Goal: Task Accomplishment & Management: Complete application form

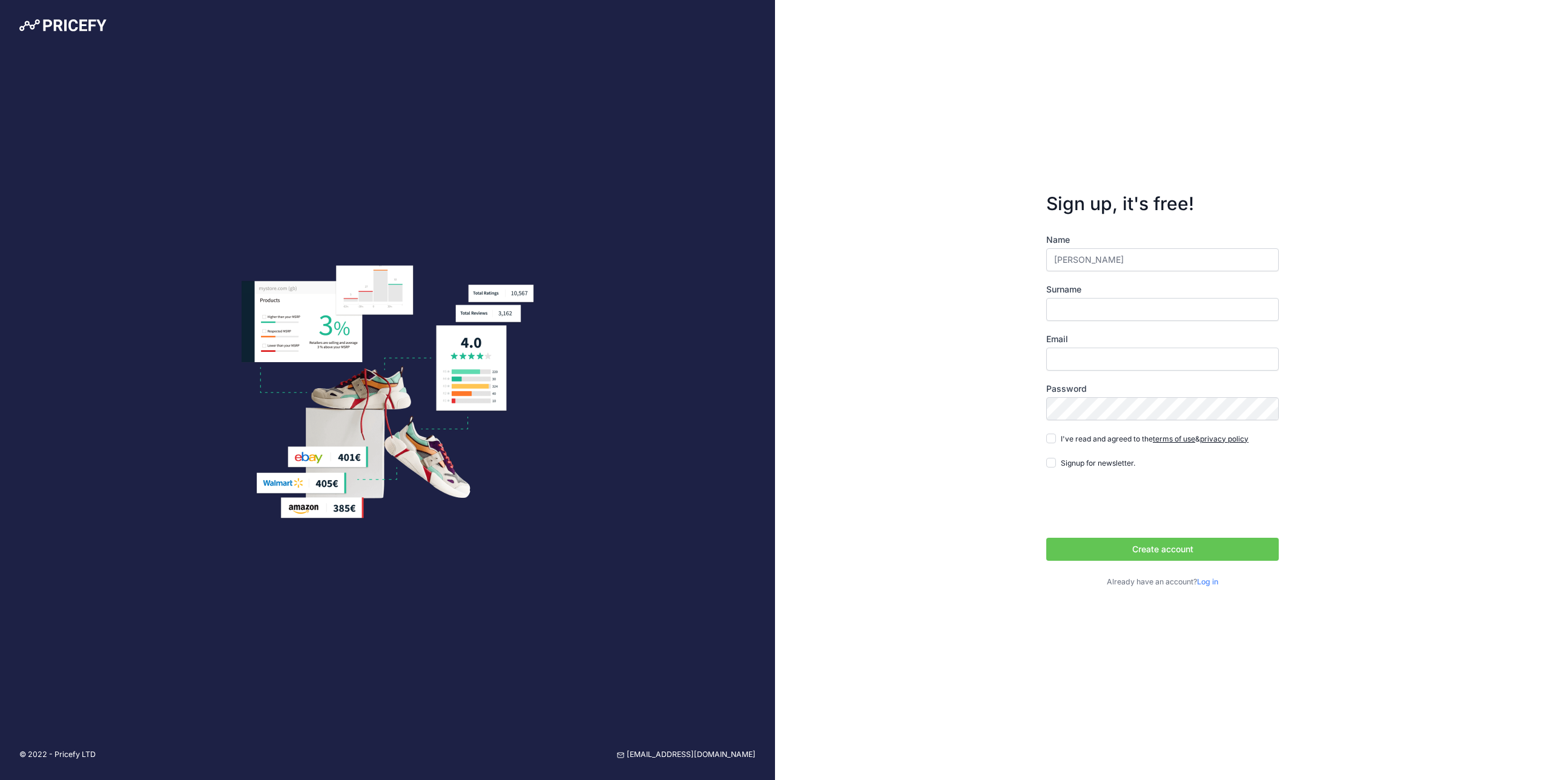
type input "Ludovico"
type input "[PERSON_NAME]"
type input "[PERSON_NAME][EMAIL_ADDRESS][DOMAIN_NAME]"
click at [1101, 449] on div "Name Ludovico Surname Genchi Email ludovico.genchi@vanitystock.com Password ter…" at bounding box center [1163, 411] width 233 height 354
click at [1101, 442] on span "I've read and agreed to the terms of use & privacy policy" at bounding box center [1155, 438] width 188 height 9
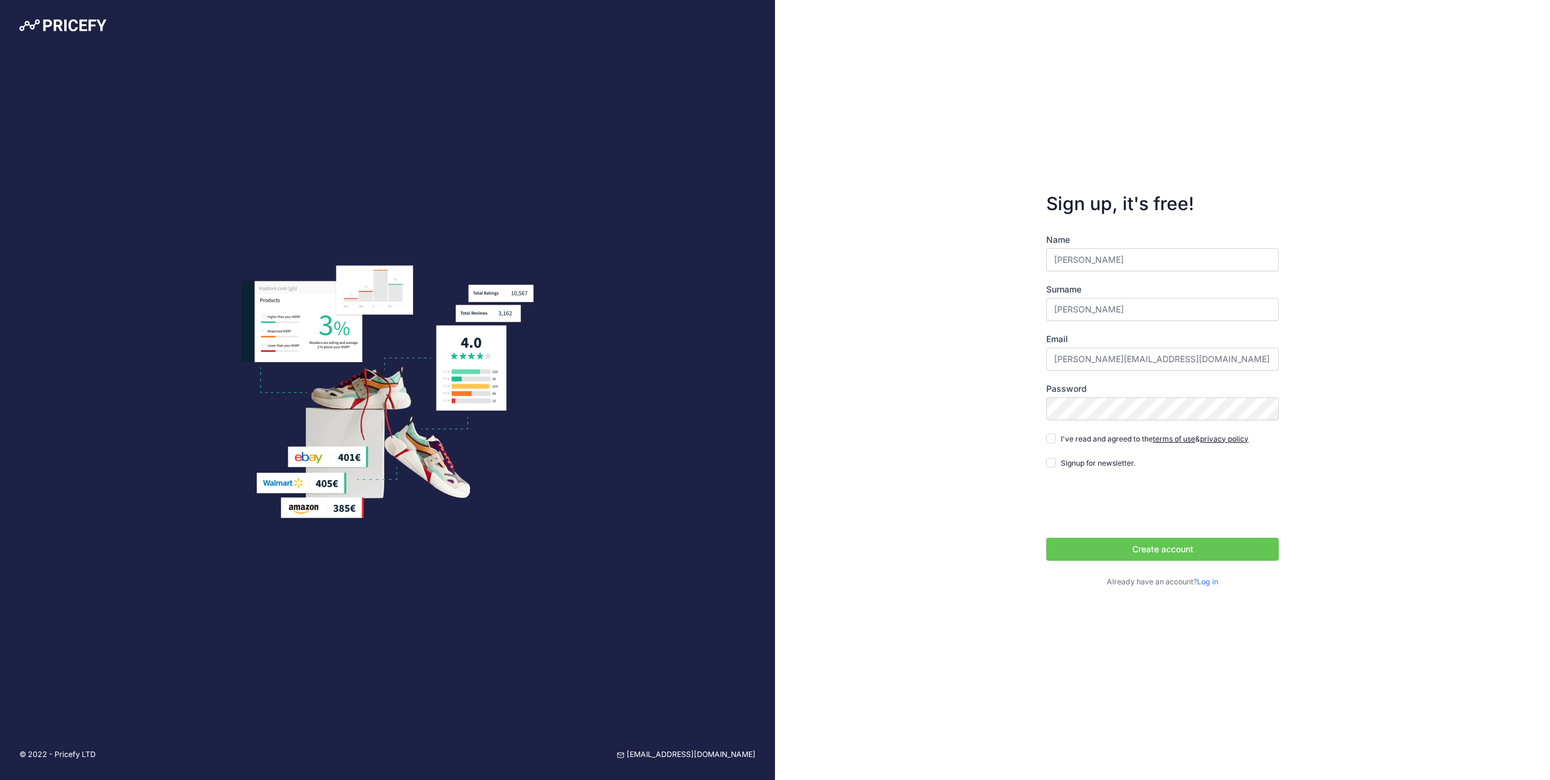
click at [1056, 442] on input "I've read and agreed to the terms of use & privacy policy" at bounding box center [1052, 439] width 10 height 10
checkbox input "true"
click at [1134, 544] on button "Create account" at bounding box center [1163, 549] width 233 height 23
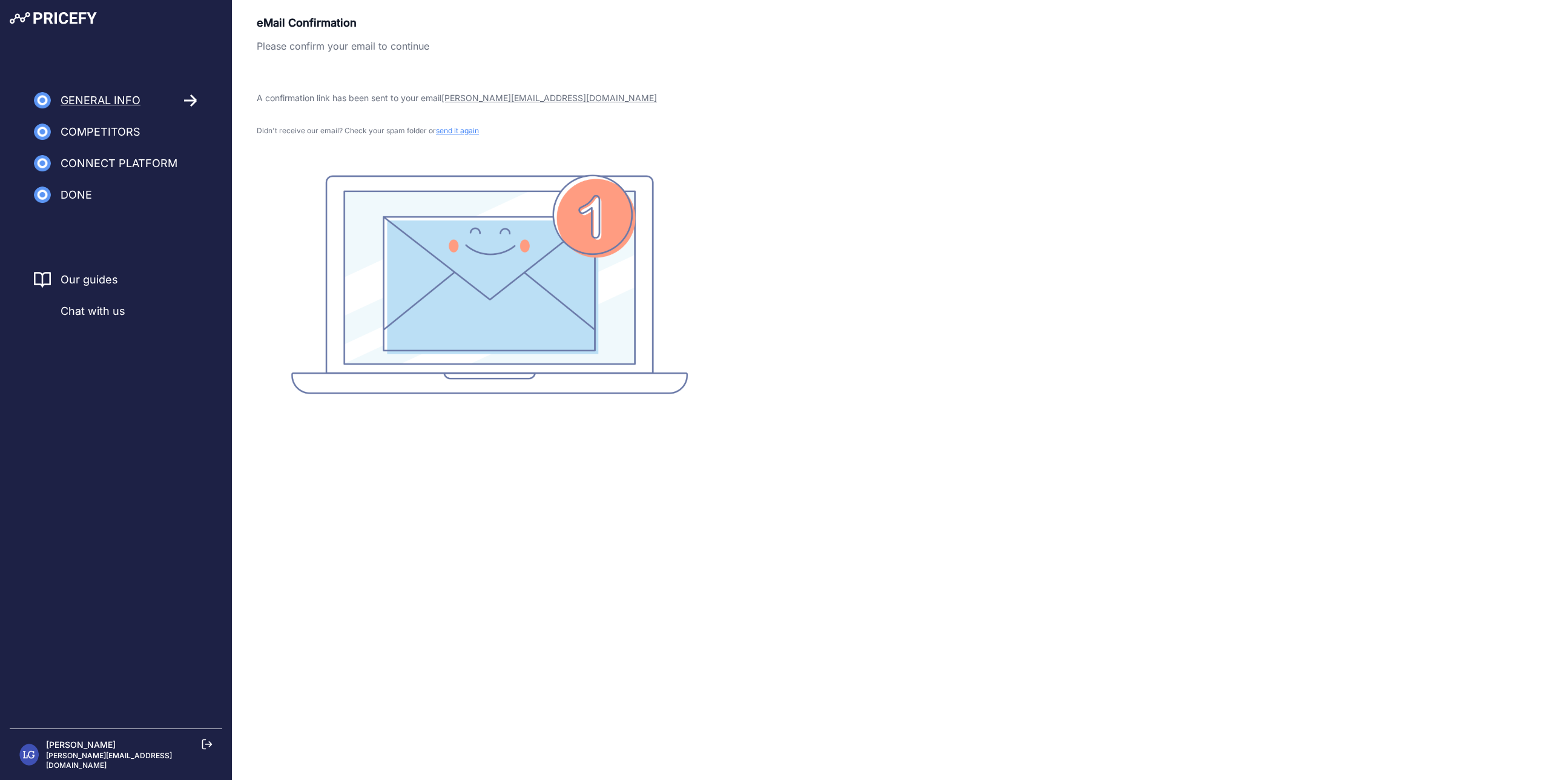
click at [566, 265] on rect at bounding box center [489, 284] width 397 height 220
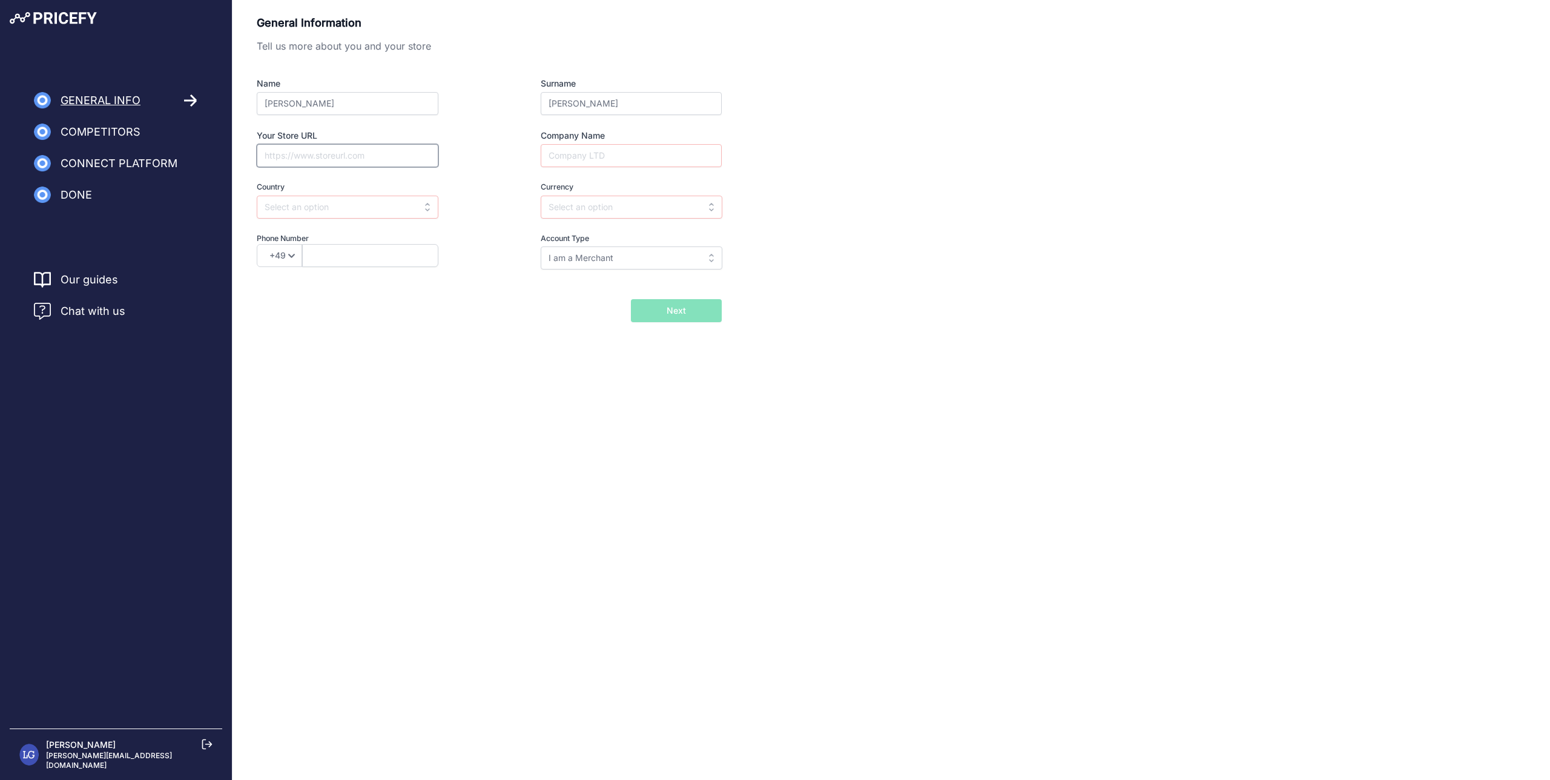
click at [363, 157] on input "Your Store URL" at bounding box center [348, 155] width 182 height 23
type input "https://www.vanitystock.com"
type input "<"
type input "VanityStock.com"
type input "Italia"
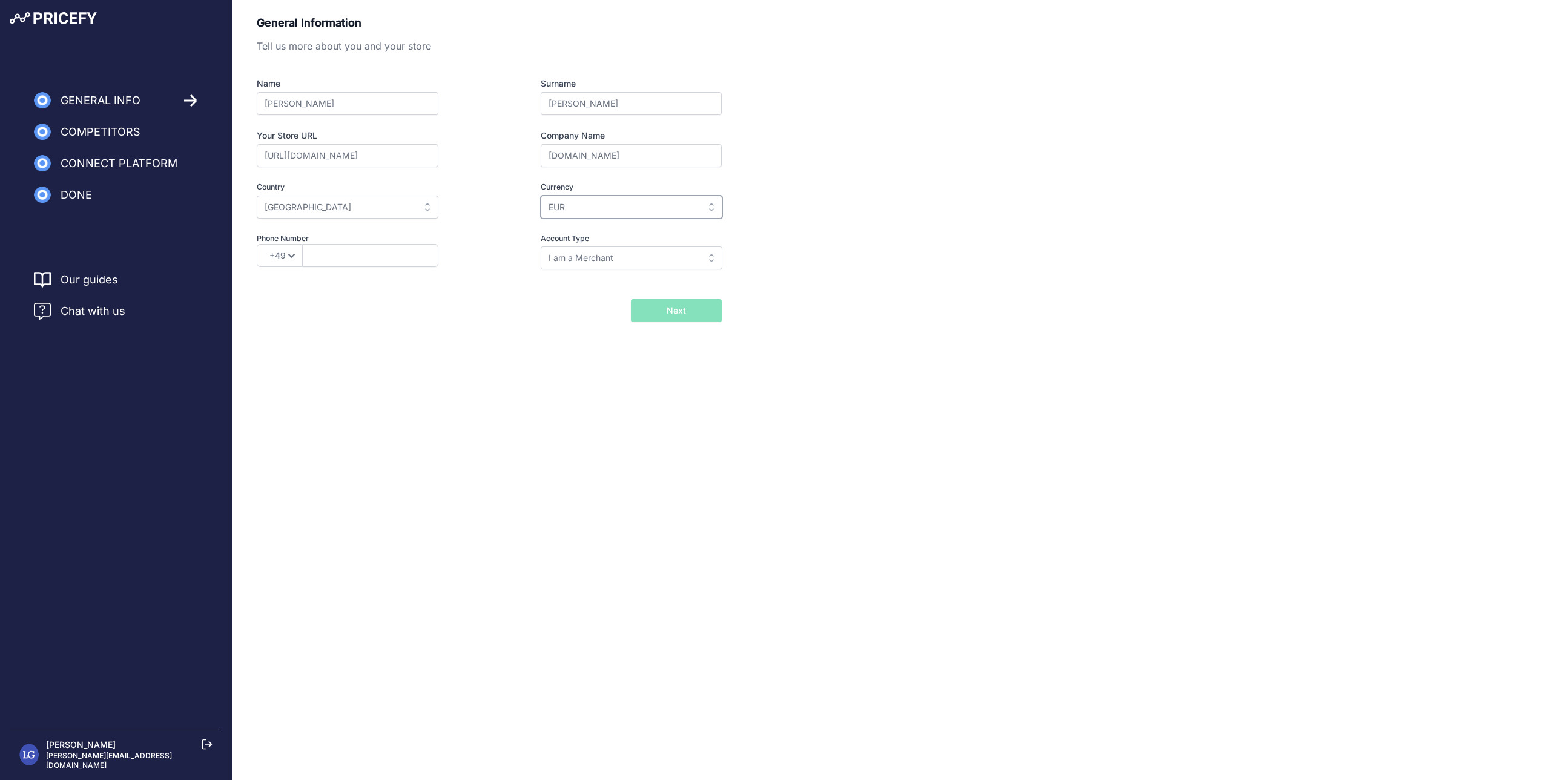
type input "EUR"
click at [673, 203] on input "EUR" at bounding box center [632, 207] width 182 height 23
click at [570, 233] on div "EUR" at bounding box center [616, 234] width 151 height 22
type input "EUR"
click at [416, 211] on input "text" at bounding box center [348, 207] width 182 height 23
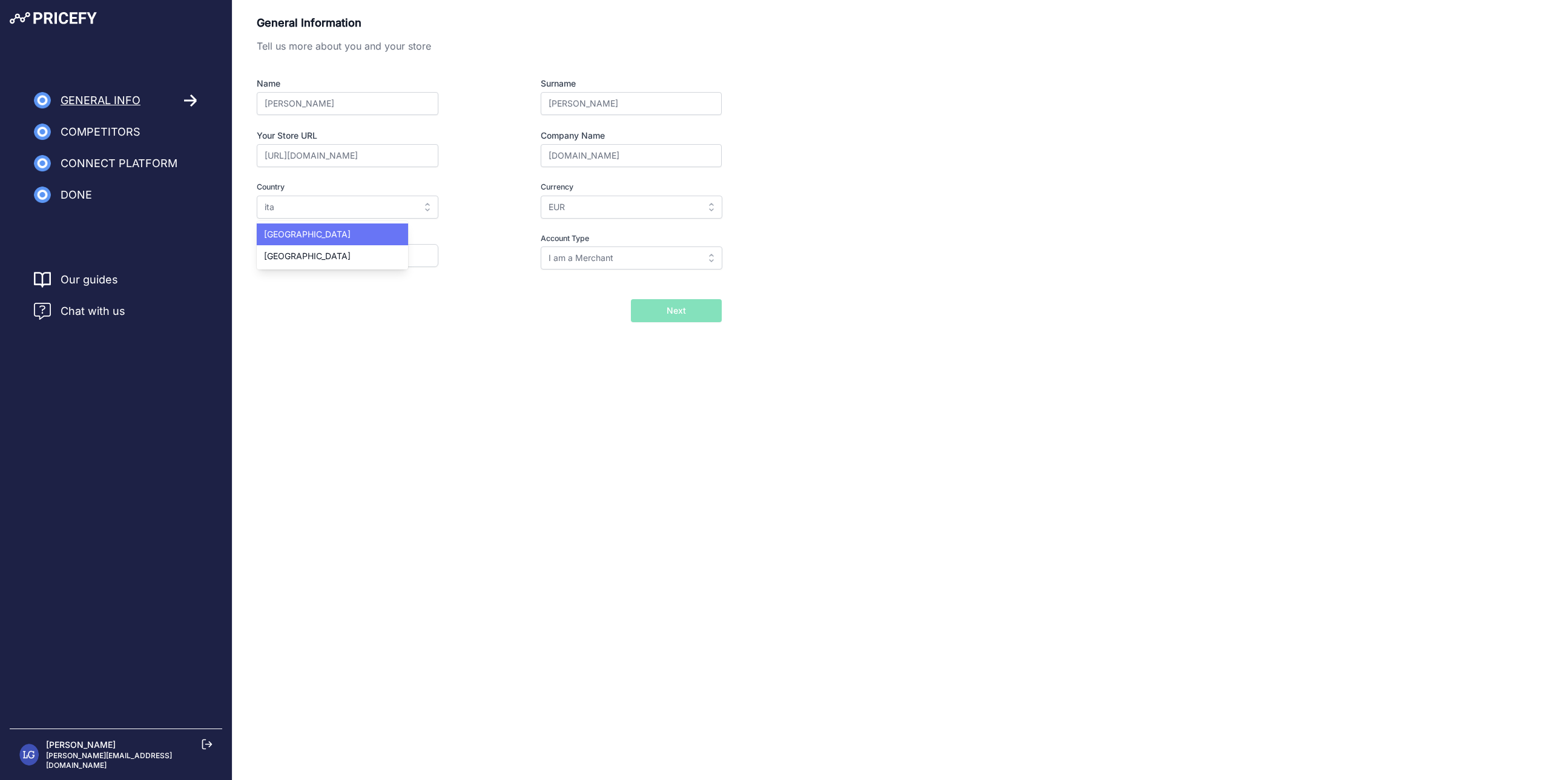
click at [318, 236] on div "Italy" at bounding box center [332, 234] width 151 height 22
type input "Italy"
select select "39"
click at [369, 259] on input "text" at bounding box center [370, 255] width 136 height 23
type input "3298222981"
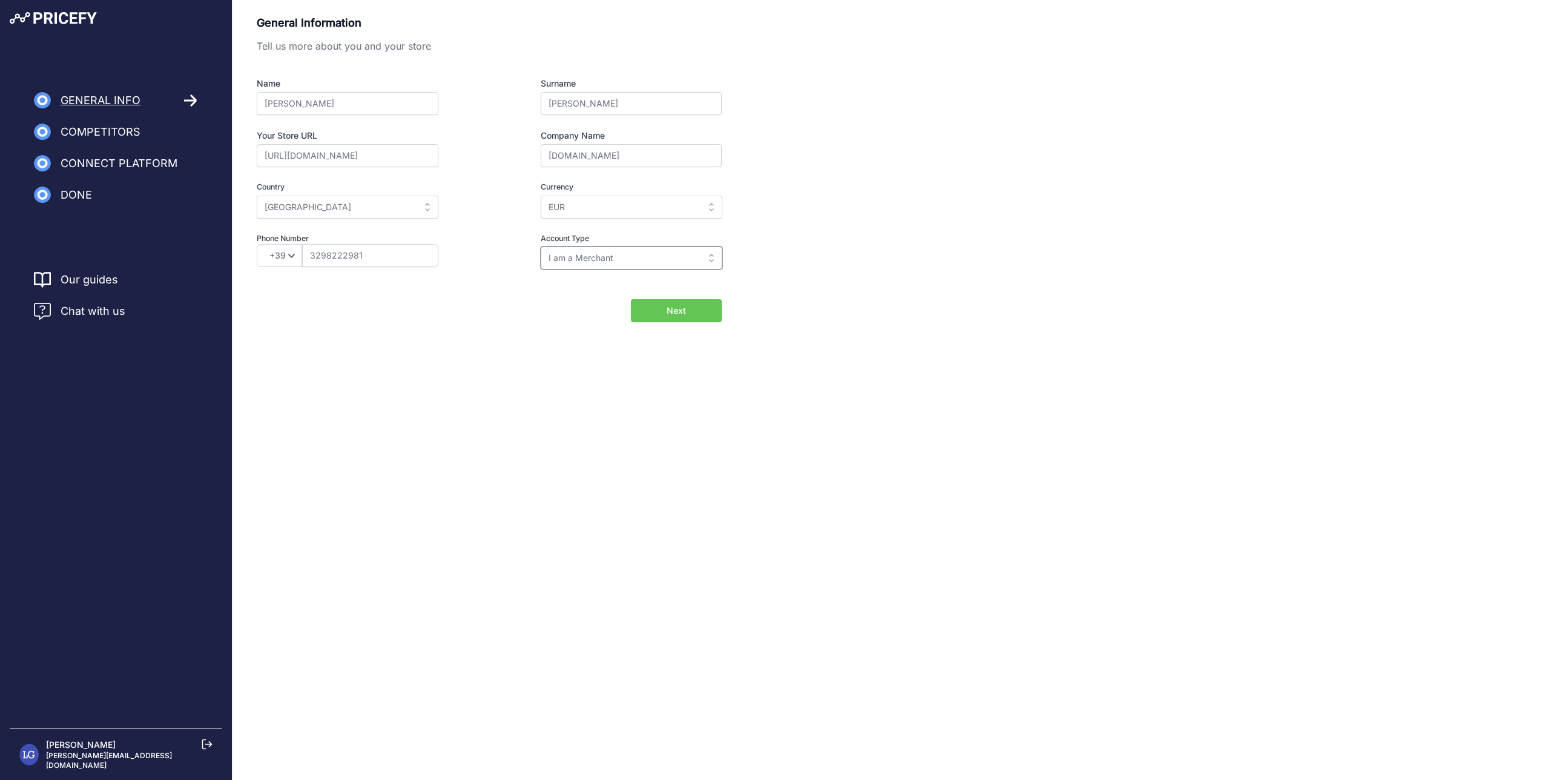
click at [663, 263] on input "I am a Merchant" at bounding box center [632, 257] width 182 height 23
click at [832, 337] on div "General Information Tell us more about you and your store Name Ludovico Surname…" at bounding box center [892, 187] width 1318 height 375
type input "I am a Merchant"
click at [695, 311] on button "Next" at bounding box center [676, 310] width 91 height 23
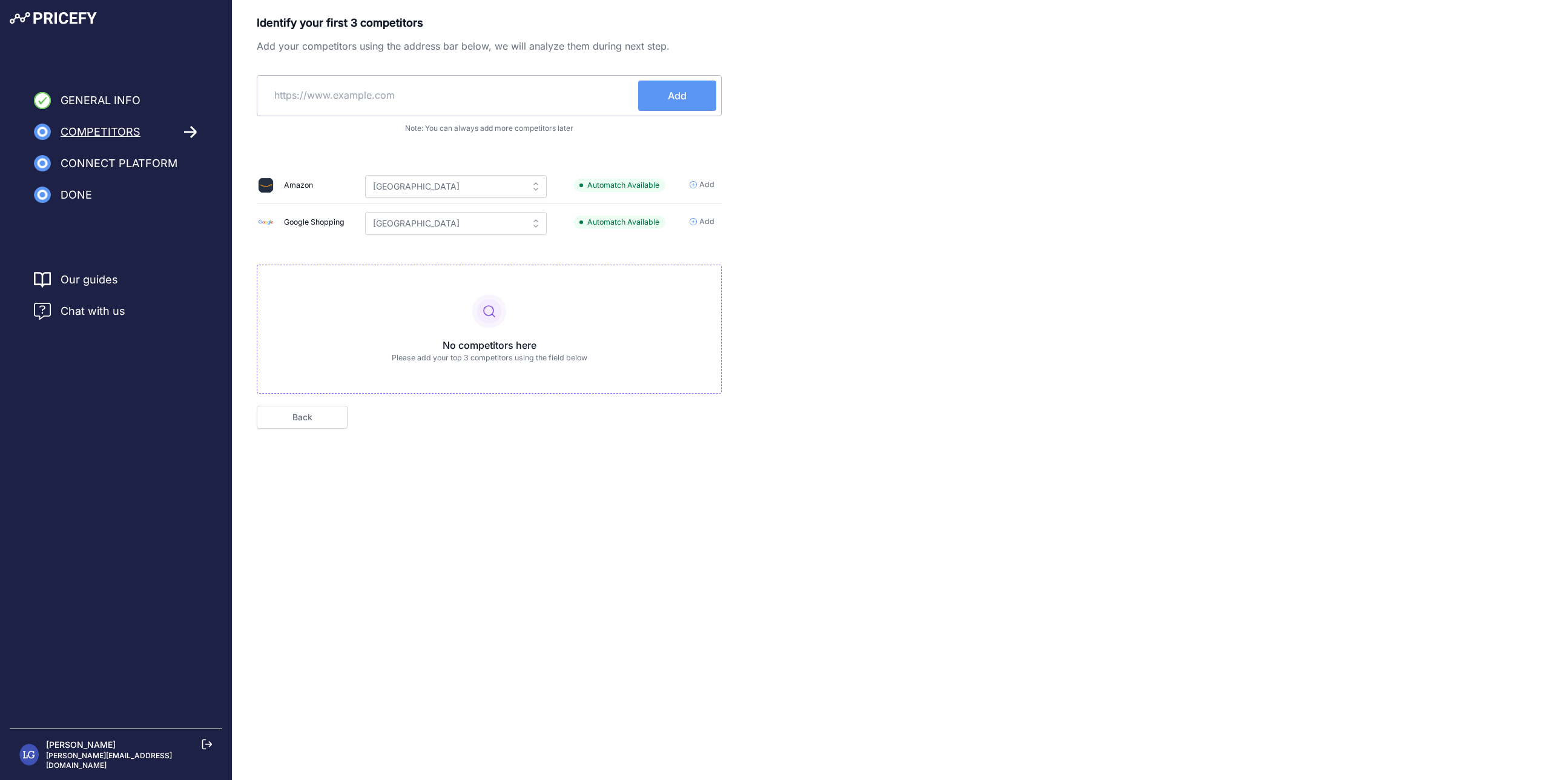
click at [657, 184] on span "Automatch Available" at bounding box center [619, 186] width 91 height 14
click at [486, 191] on input "Italy" at bounding box center [456, 186] width 182 height 23
click at [712, 184] on span "Add" at bounding box center [707, 185] width 15 height 12
type input "Italy"
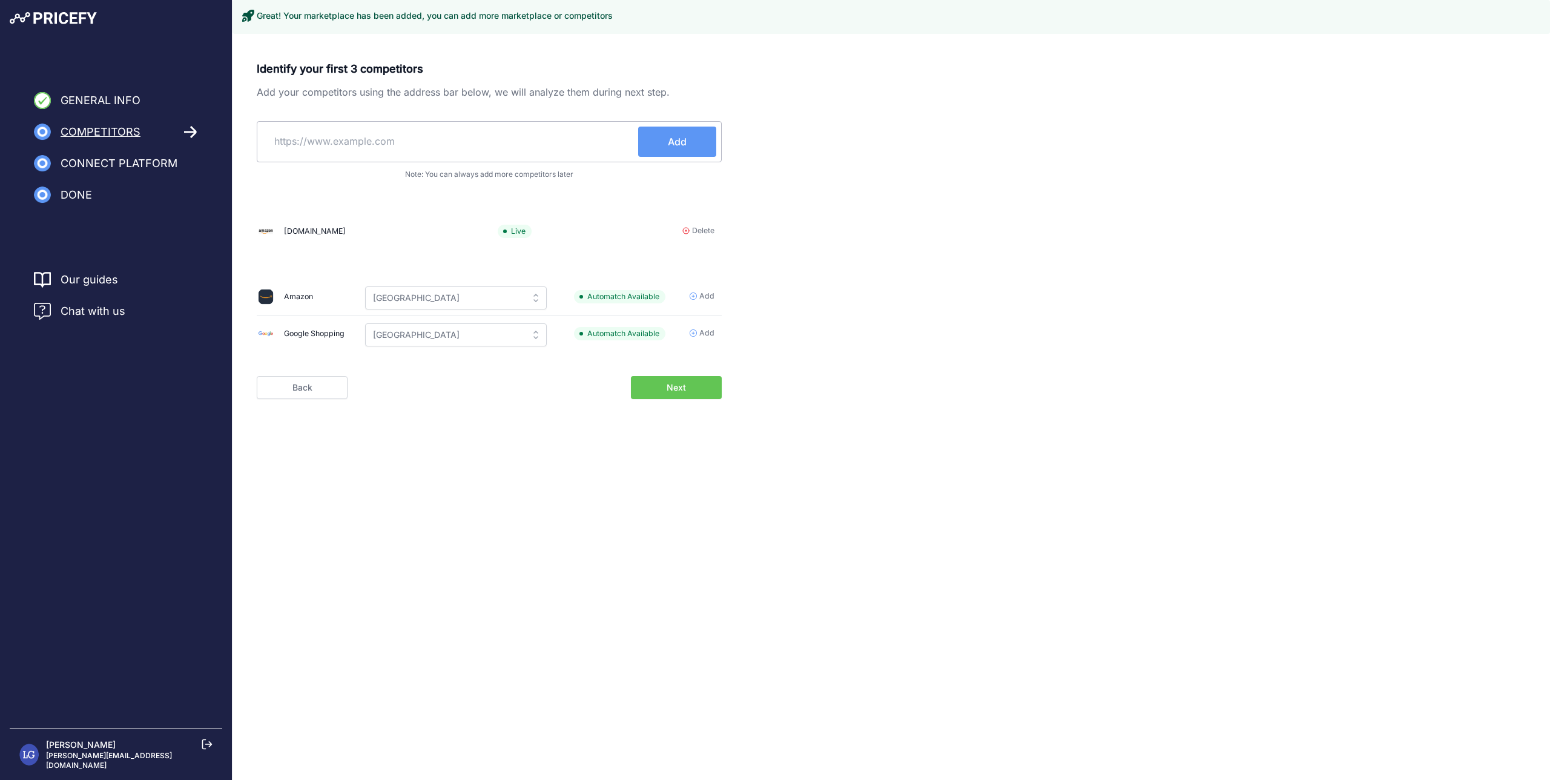
click at [701, 230] on span "Delete" at bounding box center [703, 231] width 22 height 12
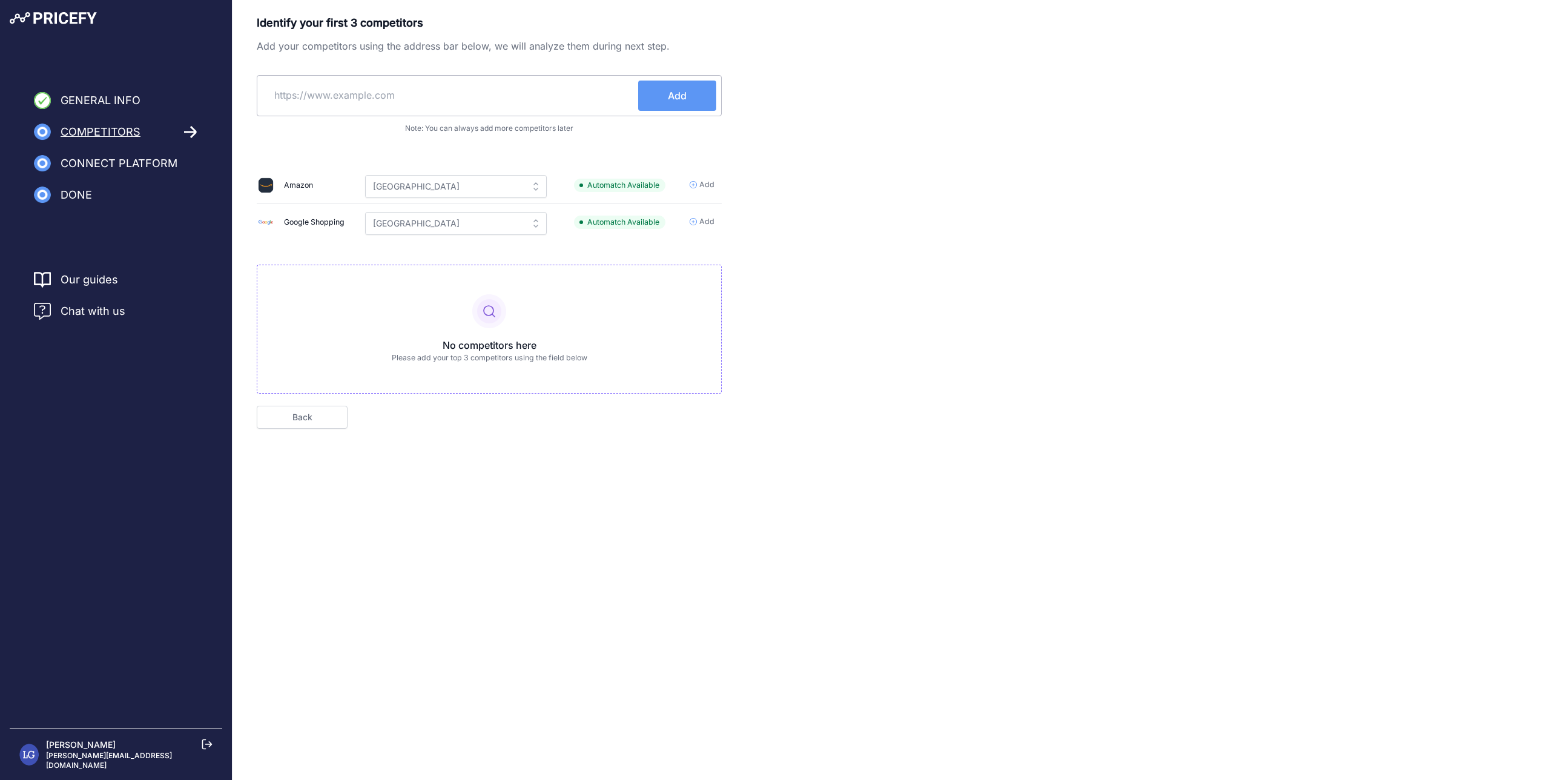
click at [701, 224] on span "Add" at bounding box center [707, 222] width 15 height 12
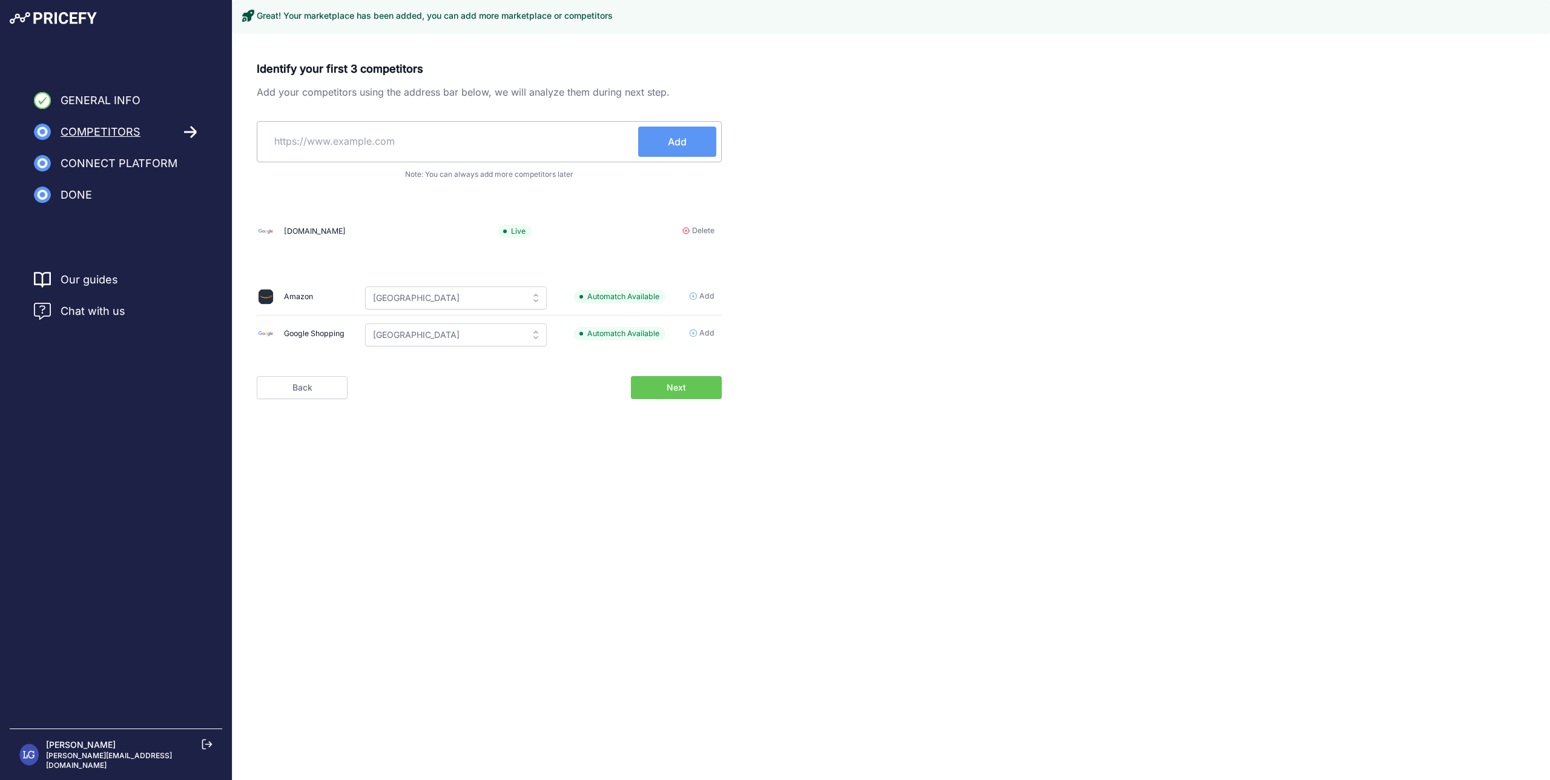
click at [437, 151] on input "text" at bounding box center [450, 141] width 376 height 29
click at [696, 389] on button "Next" at bounding box center [676, 387] width 91 height 23
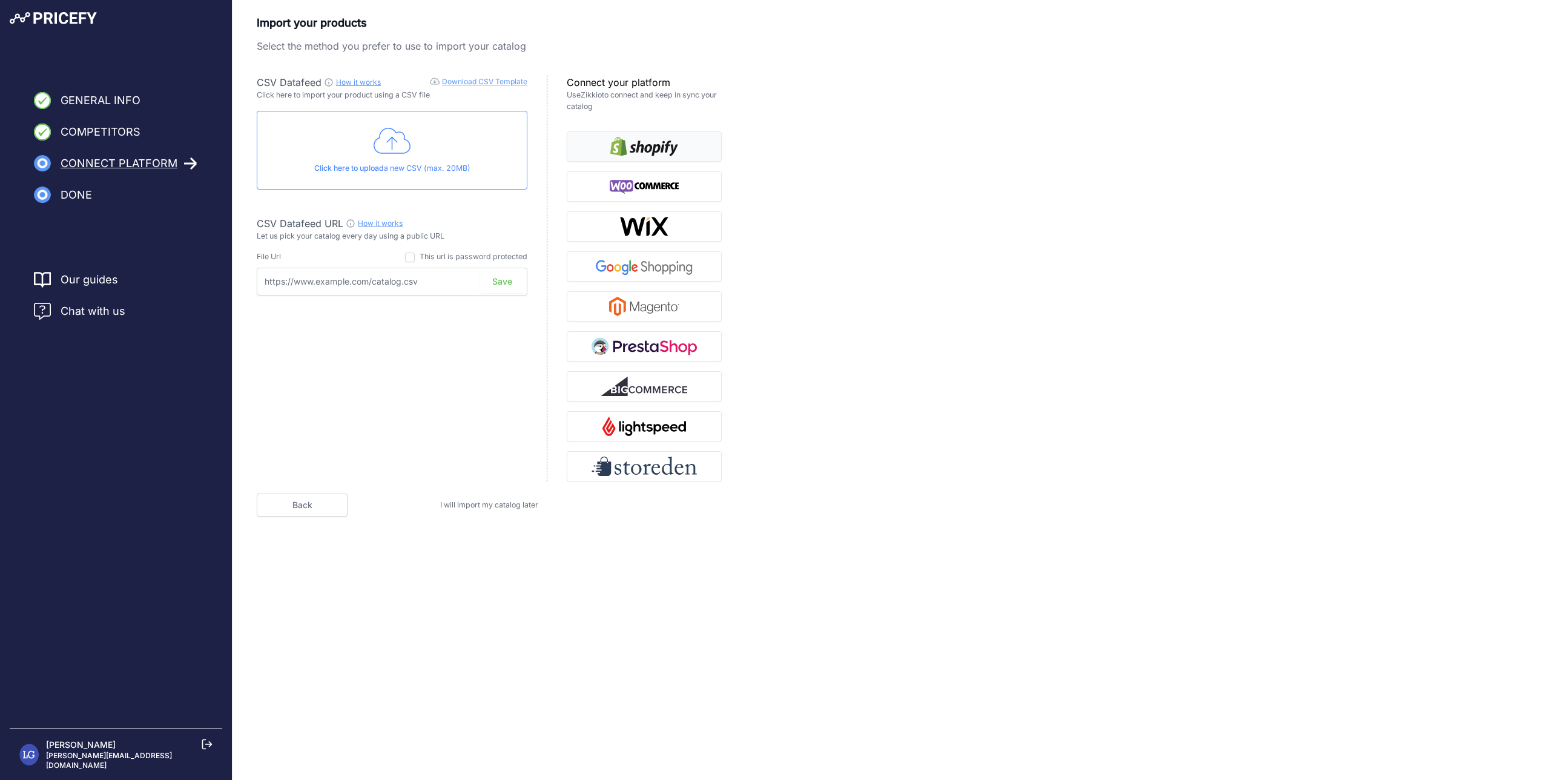
click at [656, 148] on img "button" at bounding box center [644, 146] width 68 height 19
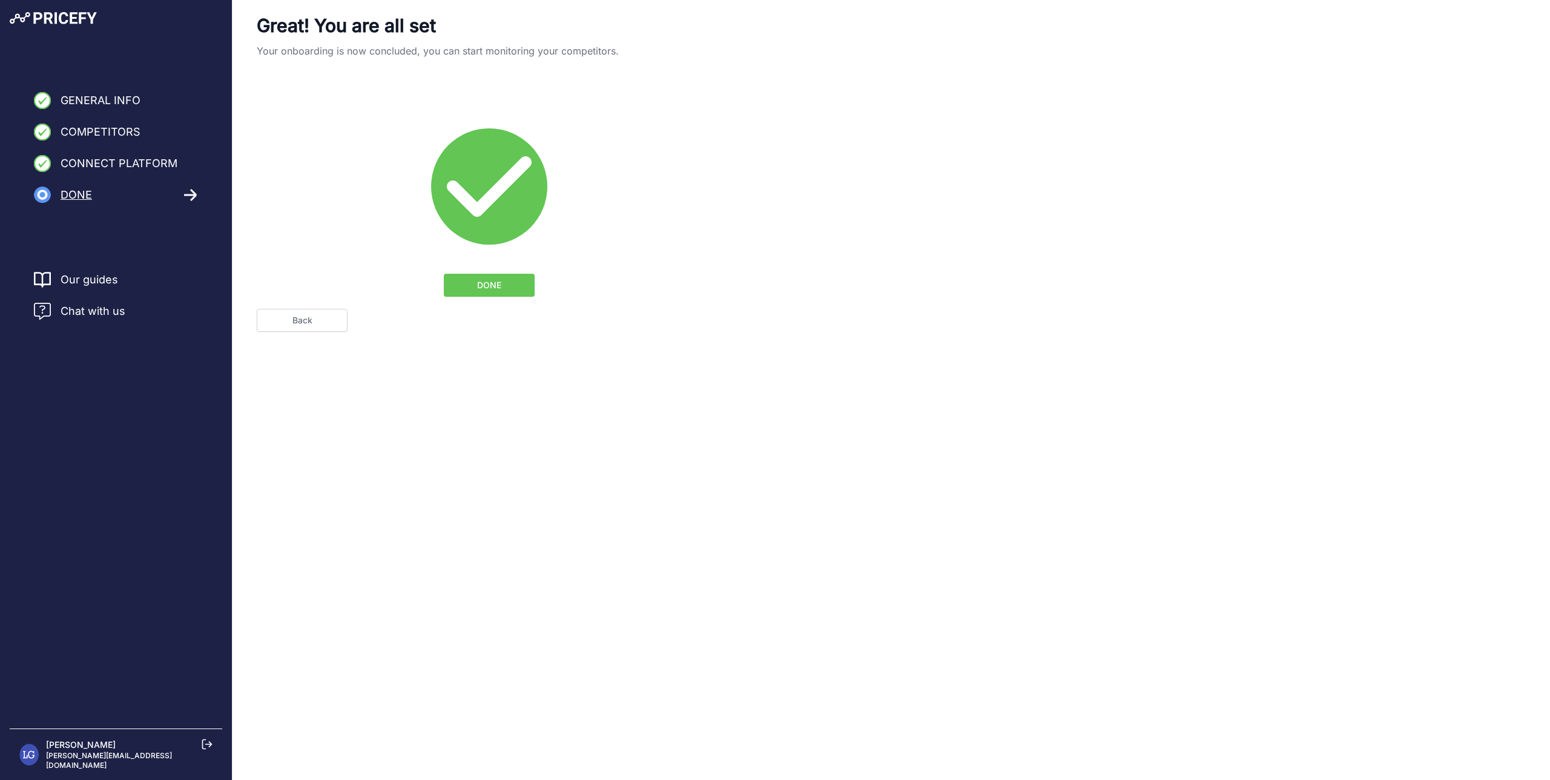
click at [497, 273] on div "DONE" at bounding box center [489, 188] width 465 height 217
click at [685, 385] on body "Lorem Ipsum Close General Info Competitors Connect Platform" at bounding box center [775, 390] width 1550 height 780
click at [480, 289] on span "DONE" at bounding box center [489, 285] width 24 height 12
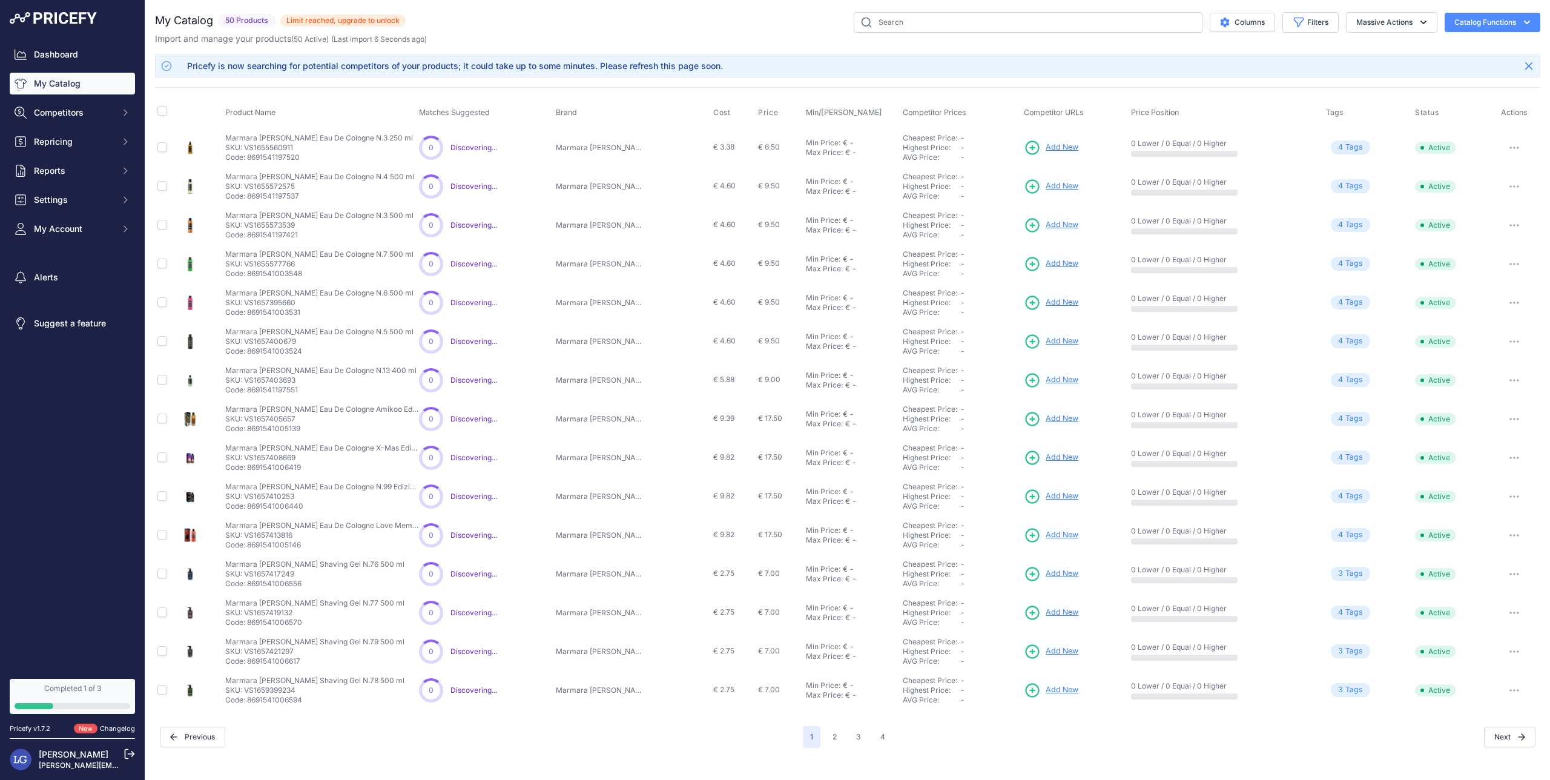
click at [1341, 146] on span "4 Tag s" at bounding box center [1350, 148] width 39 height 14
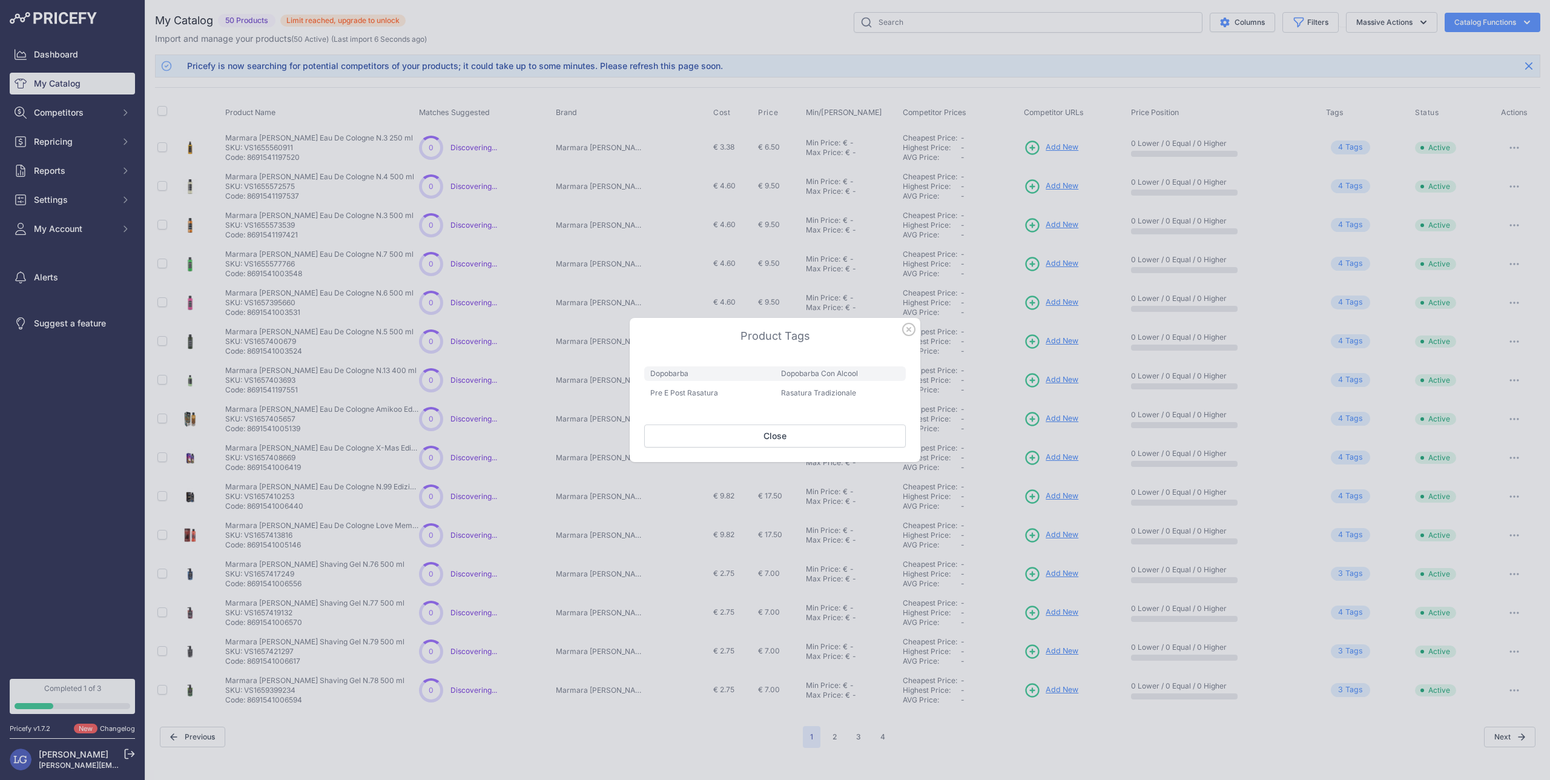
click at [1099, 174] on div at bounding box center [775, 390] width 1550 height 780
click at [698, 195] on div at bounding box center [775, 390] width 1550 height 780
click at [907, 329] on icon "button" at bounding box center [908, 329] width 13 height 13
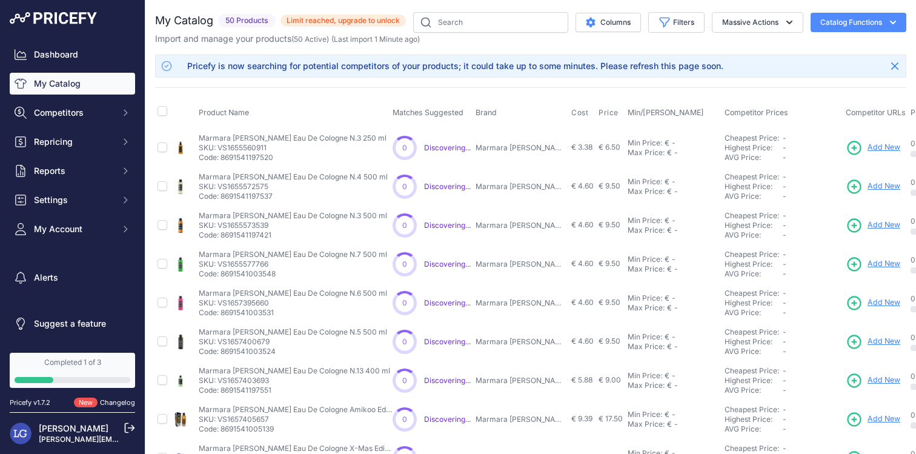
scroll to position [306, 0]
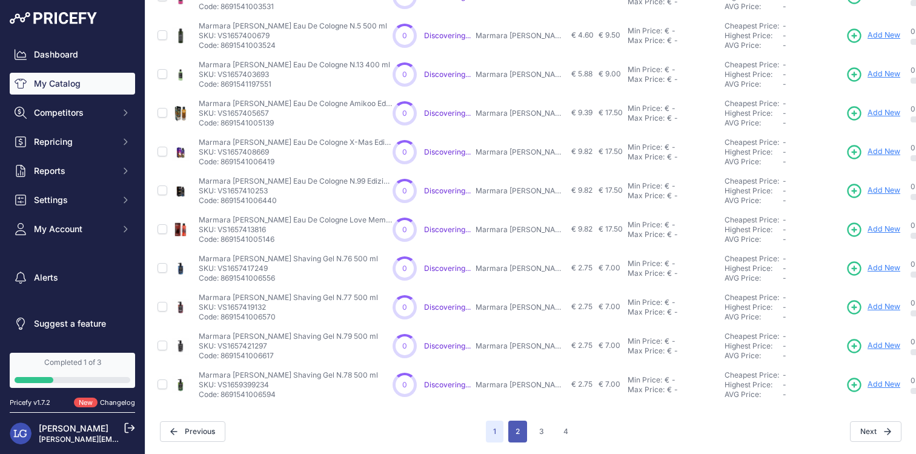
click at [510, 426] on button "2" at bounding box center [517, 431] width 19 height 22
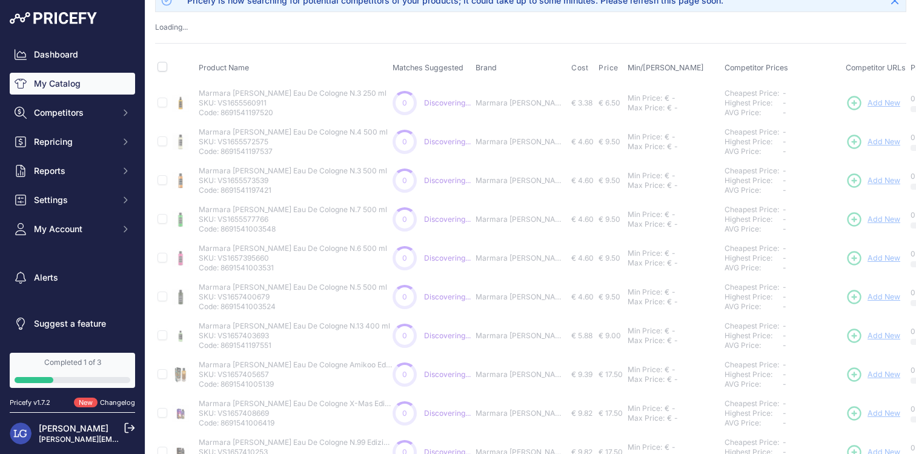
scroll to position [0, 0]
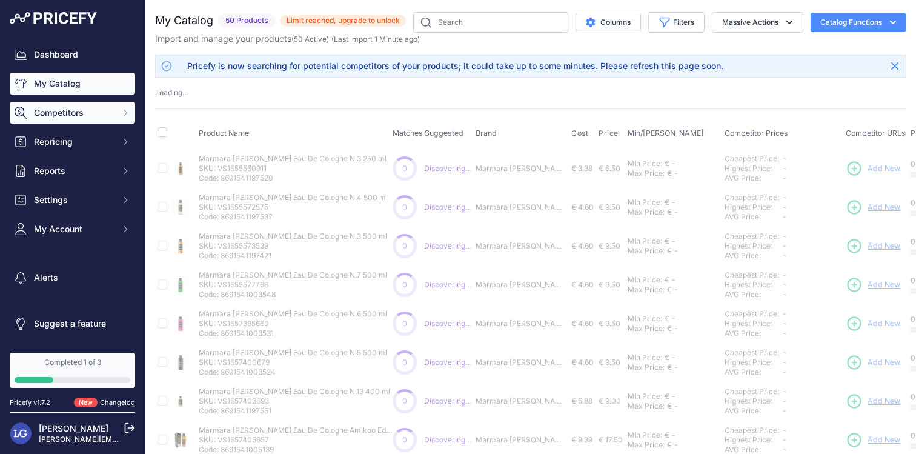
click at [66, 102] on button "Competitors" at bounding box center [72, 113] width 125 height 22
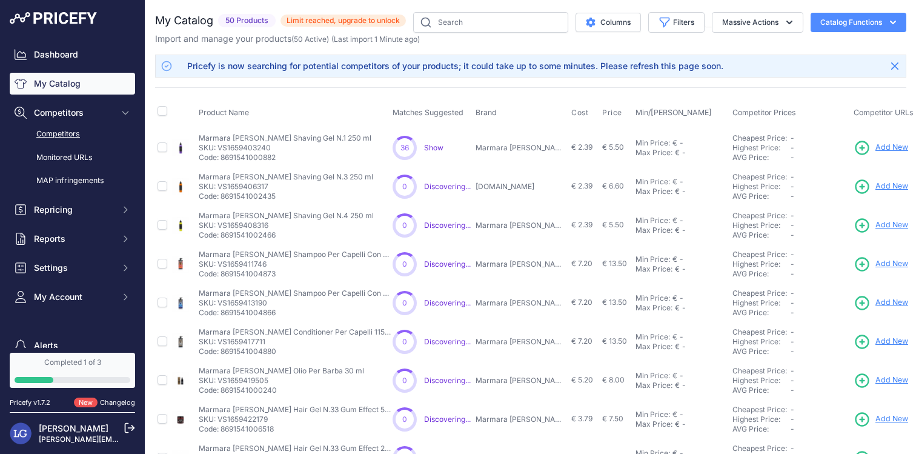
click at [68, 131] on link "Competitors" at bounding box center [72, 134] width 125 height 21
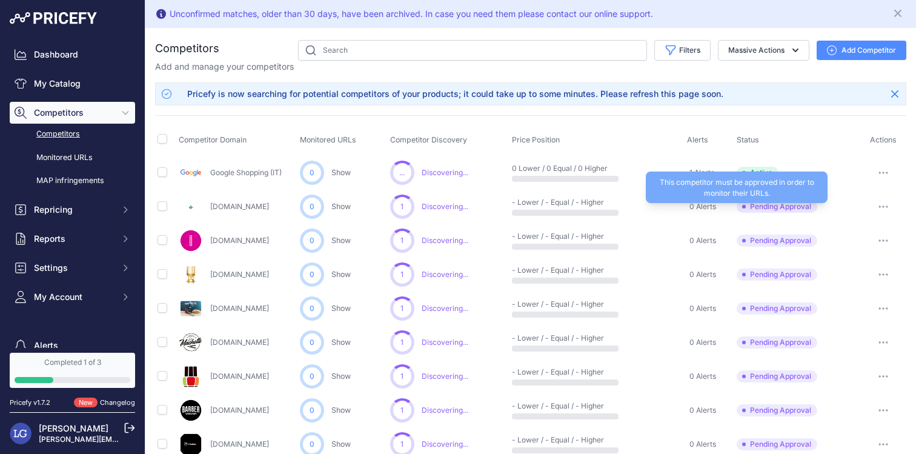
click at [778, 202] on span "Pending Approval" at bounding box center [776, 206] width 81 height 12
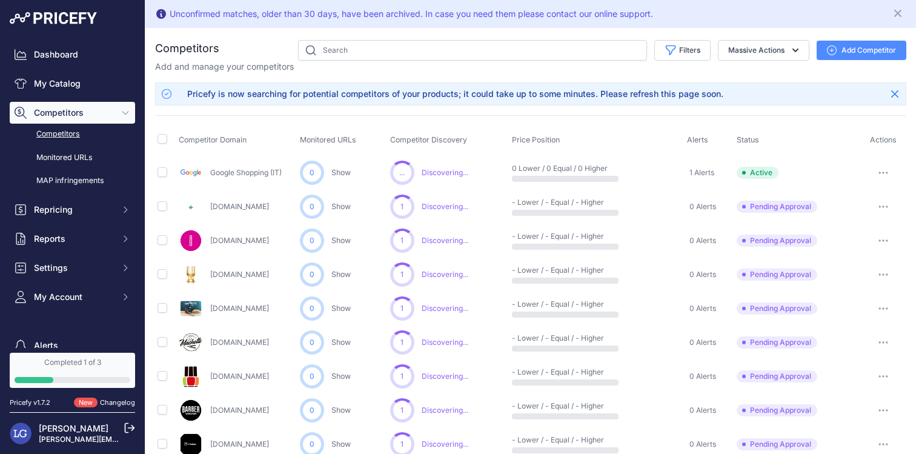
click at [881, 208] on button "button" at bounding box center [883, 206] width 24 height 17
click at [486, 296] on div "1 1 Show Discovering... Show" at bounding box center [448, 308] width 117 height 24
click at [59, 202] on button "Repricing" at bounding box center [72, 210] width 125 height 22
click at [65, 223] on link "My Repricing Rules" at bounding box center [72, 230] width 125 height 21
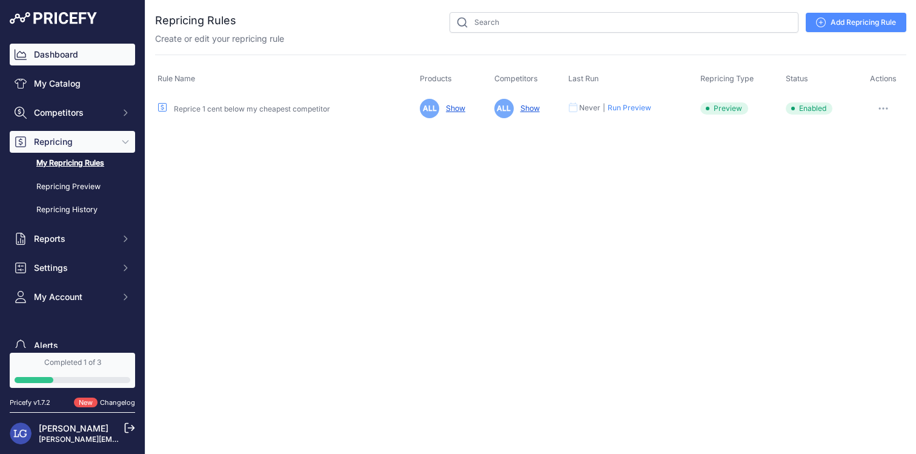
click at [89, 61] on link "Dashboard" at bounding box center [72, 55] width 125 height 22
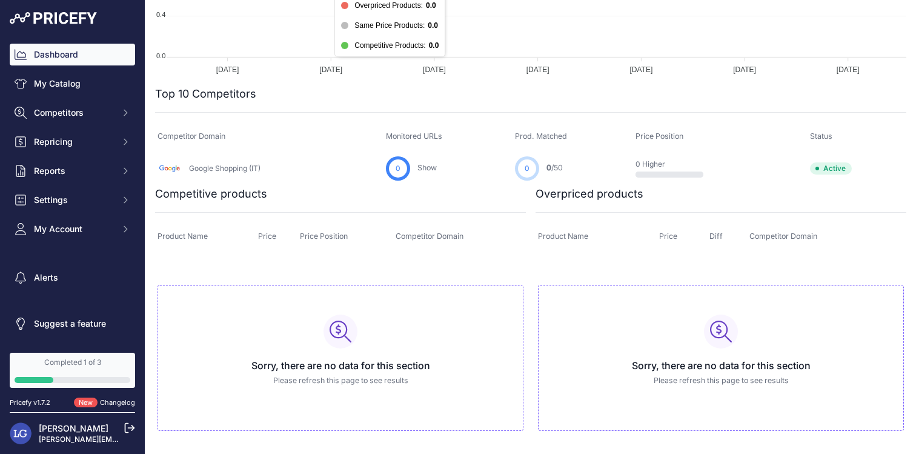
scroll to position [317, 0]
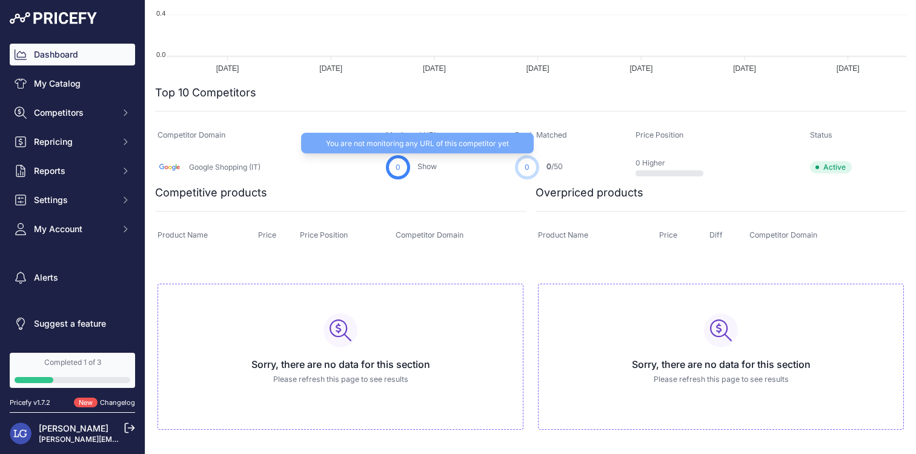
click at [431, 165] on link "Show" at bounding box center [426, 166] width 19 height 9
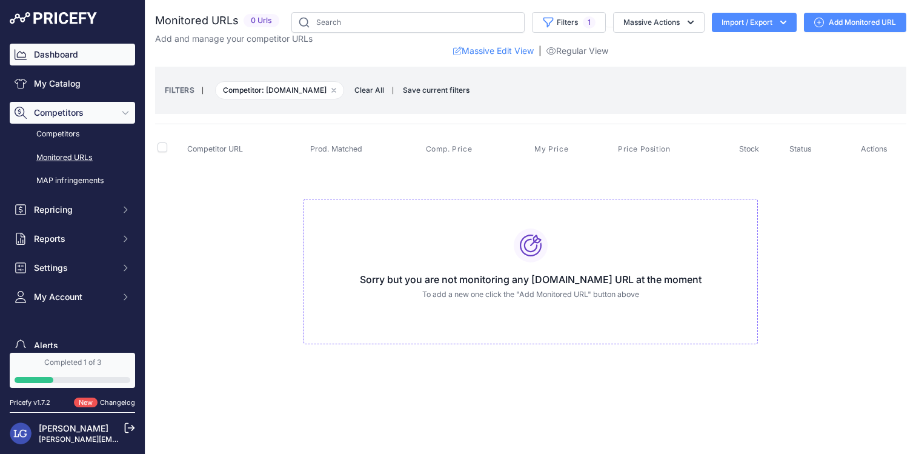
click at [59, 58] on link "Dashboard" at bounding box center [72, 55] width 125 height 22
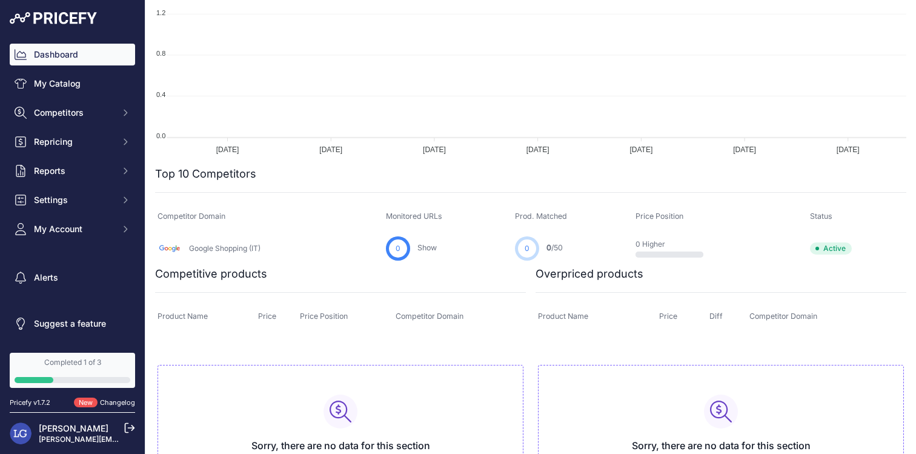
scroll to position [317, 0]
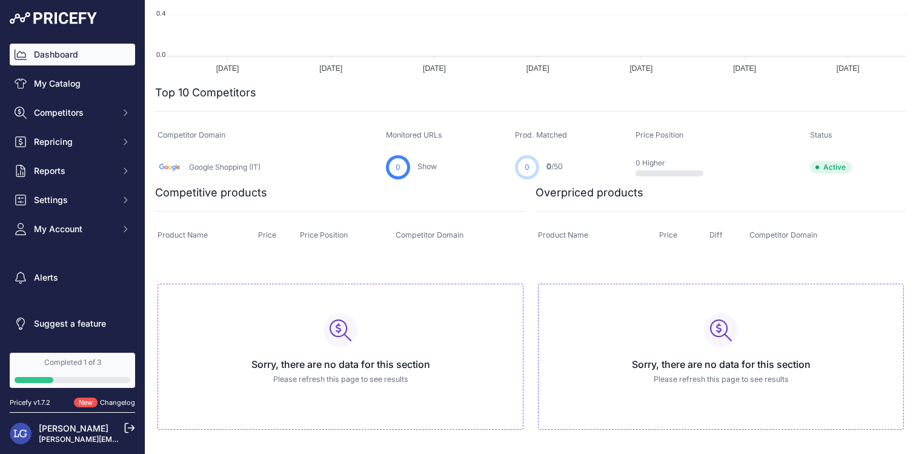
click at [239, 169] on link "Google Shopping (IT)" at bounding box center [224, 166] width 71 height 9
click at [90, 70] on div "Dashboard My Catalog Competitors Competitors Monitored URLs MAP infringements R…" at bounding box center [72, 142] width 125 height 196
click at [83, 85] on link "My Catalog" at bounding box center [72, 84] width 125 height 22
click at [91, 83] on link "My Catalog" at bounding box center [72, 84] width 125 height 22
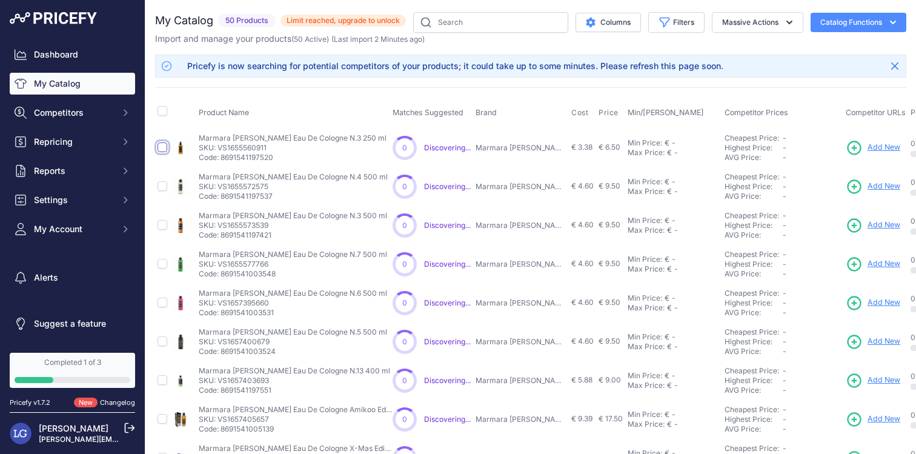
click at [162, 143] on input "checkbox" at bounding box center [162, 147] width 10 height 10
checkbox input "true"
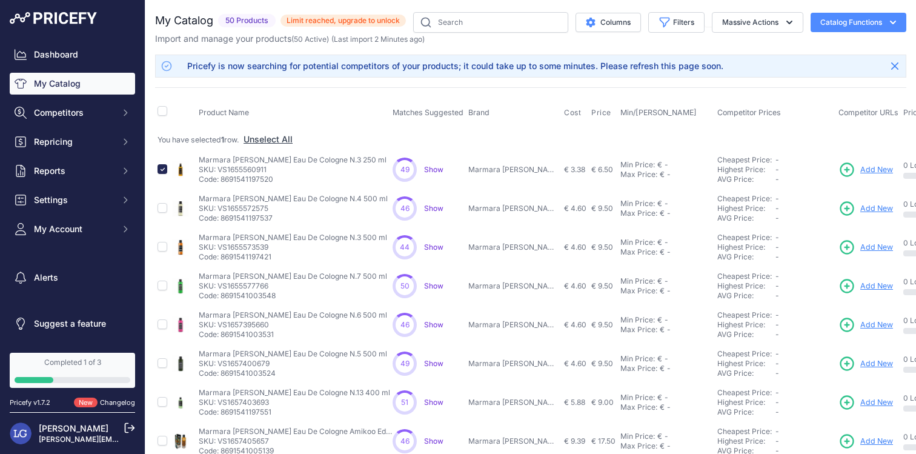
click at [431, 168] on span "Show" at bounding box center [433, 169] width 19 height 9
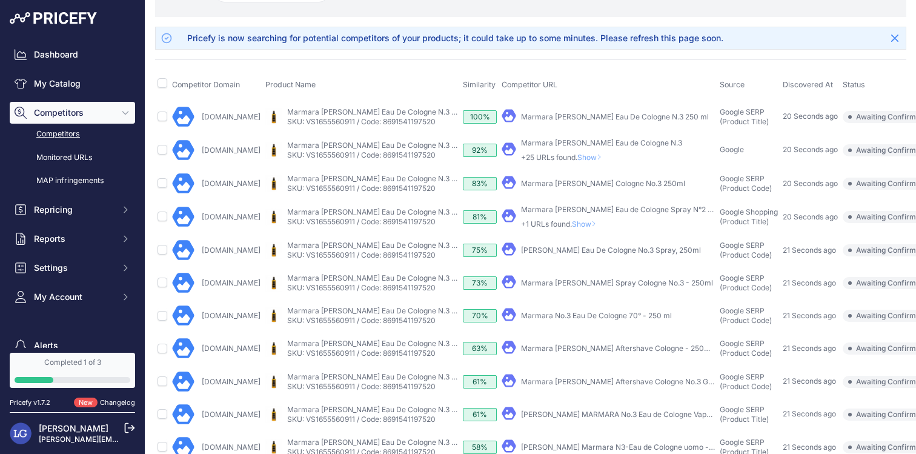
scroll to position [85, 70]
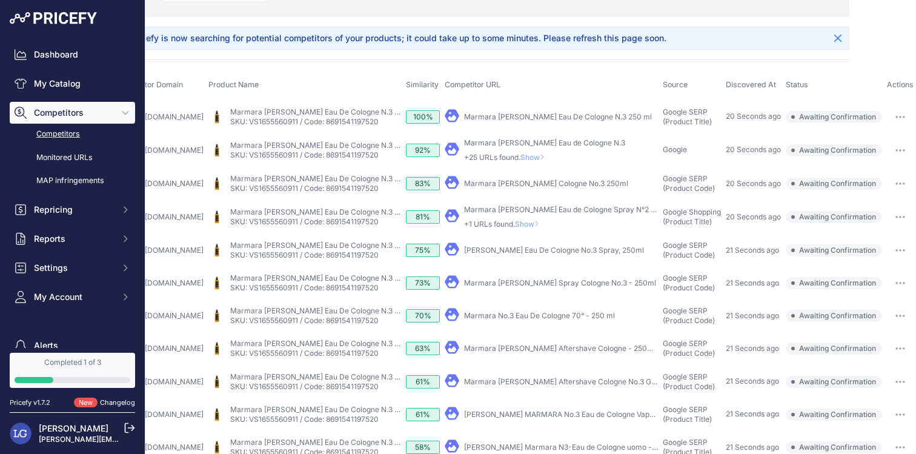
click at [97, 113] on span "Competitors" at bounding box center [73, 113] width 79 height 12
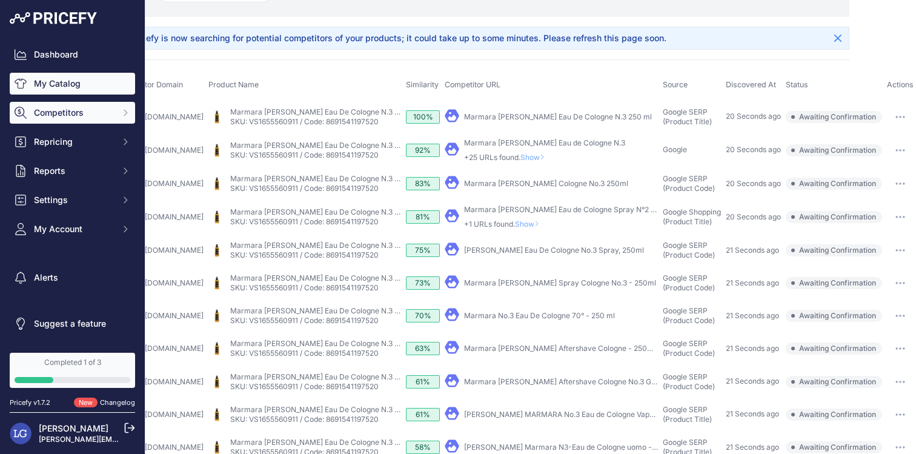
click at [84, 73] on link "My Catalog" at bounding box center [72, 84] width 125 height 22
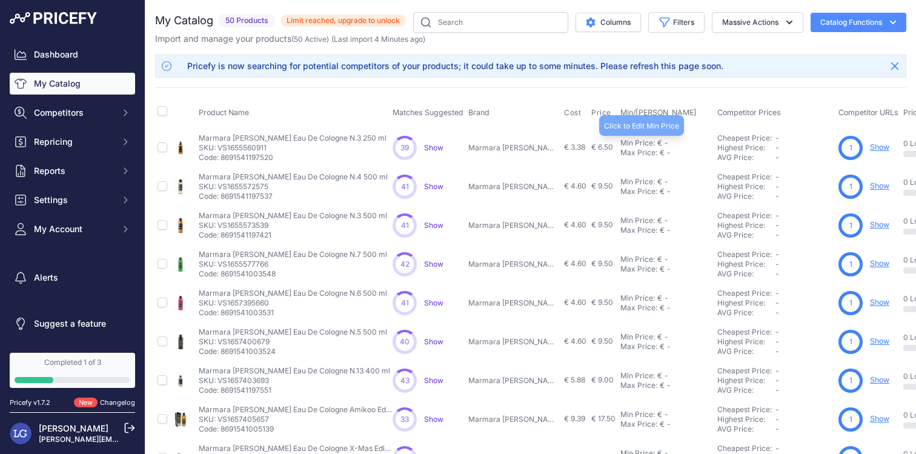
scroll to position [306, 0]
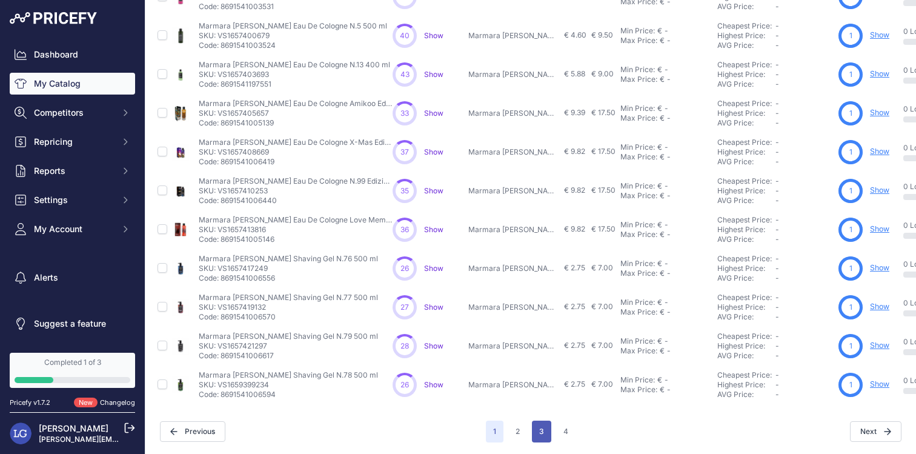
click at [539, 432] on button "3" at bounding box center [541, 431] width 19 height 22
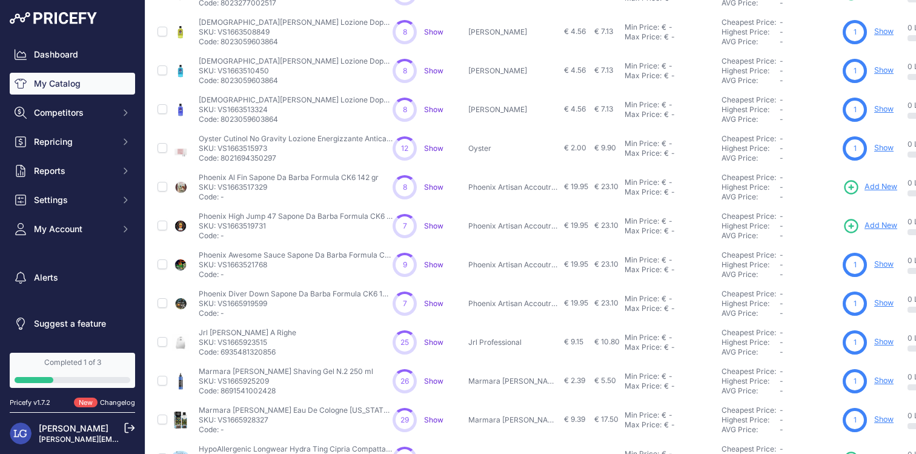
scroll to position [306, 0]
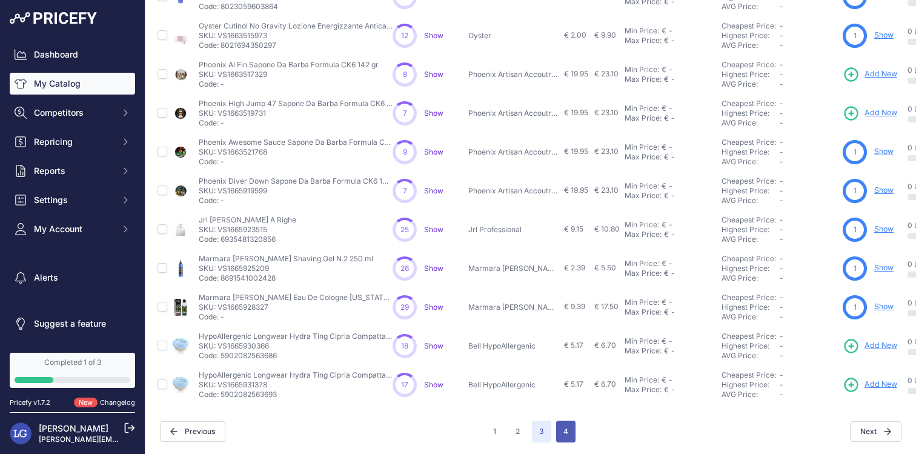
click at [567, 435] on button "4" at bounding box center [565, 431] width 19 height 22
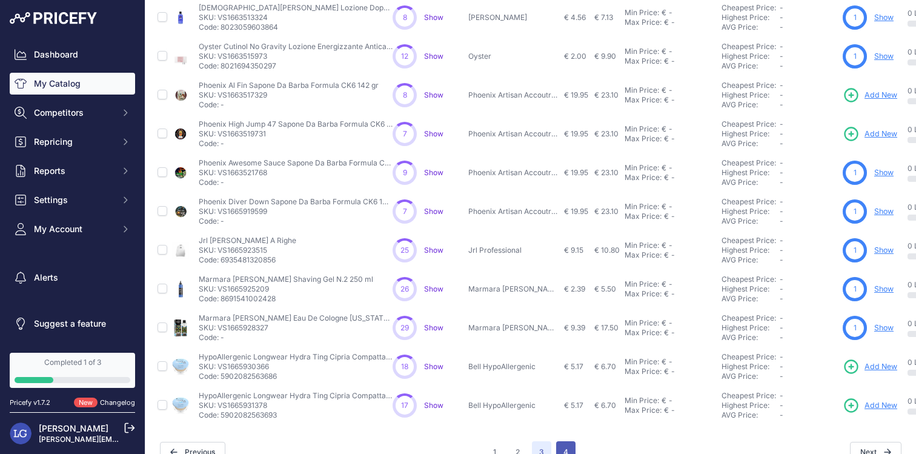
scroll to position [326, 0]
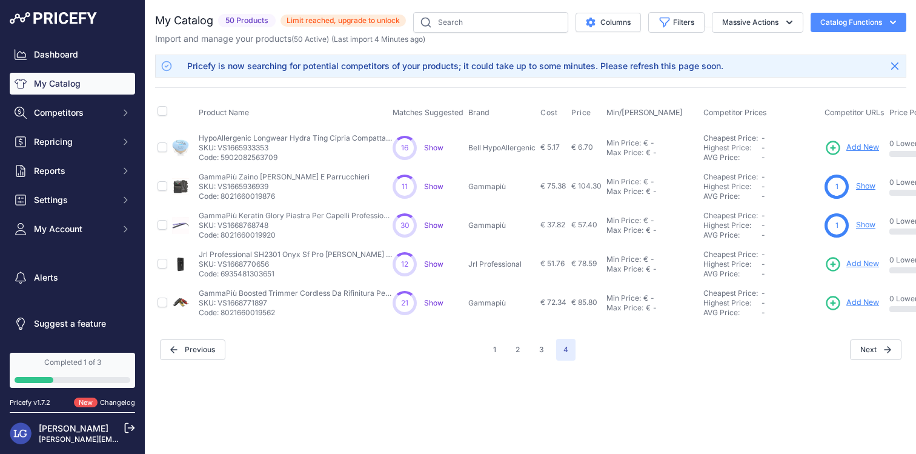
click at [433, 300] on span "Show" at bounding box center [433, 302] width 19 height 9
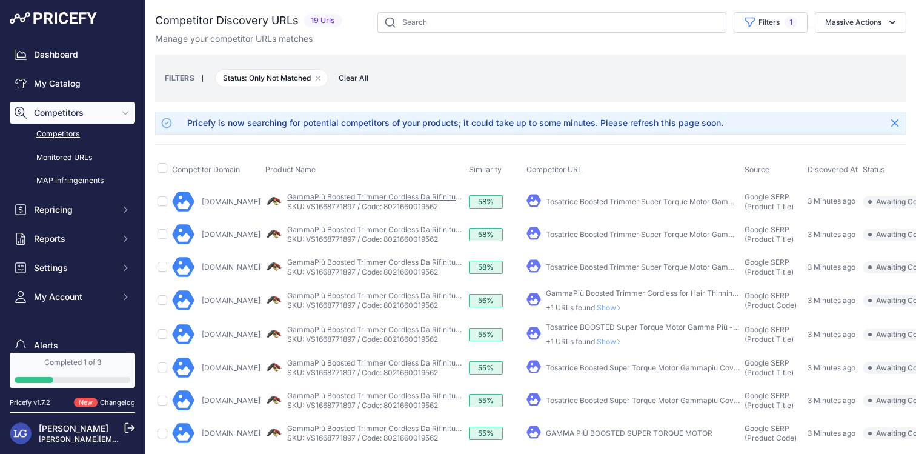
scroll to position [0, 110]
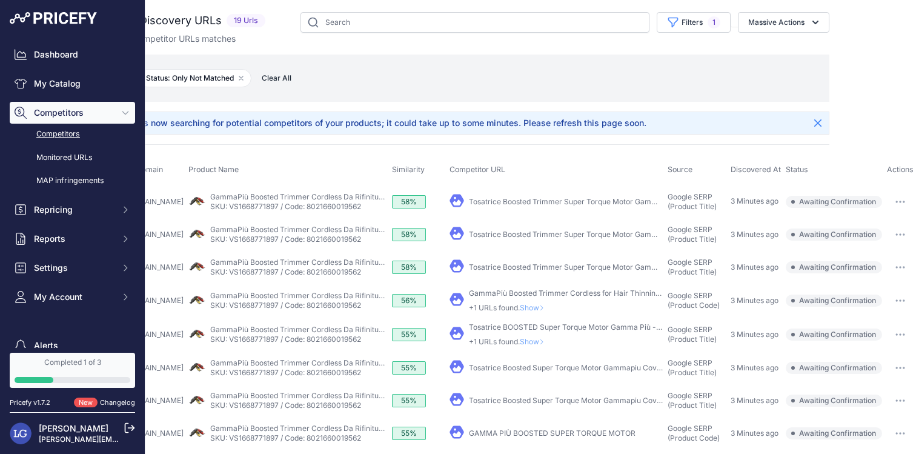
click at [907, 199] on button "button" at bounding box center [900, 201] width 24 height 17
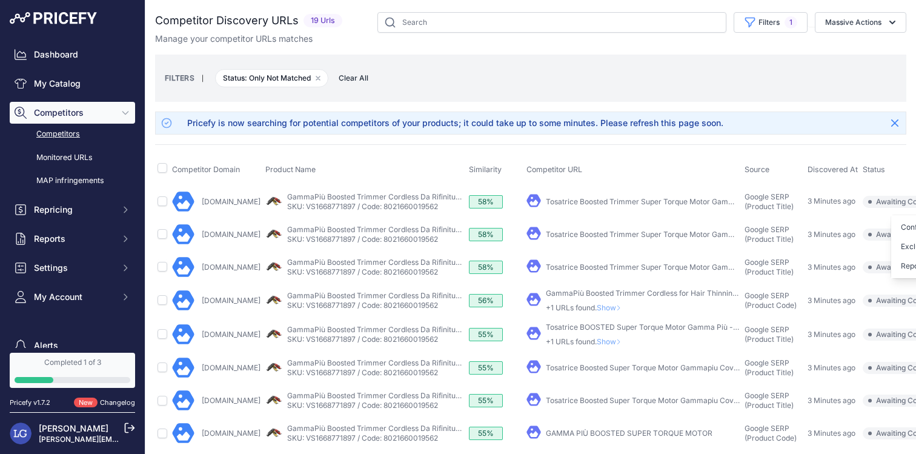
click at [161, 333] on input "checkbox" at bounding box center [162, 334] width 10 height 10
checkbox input "true"
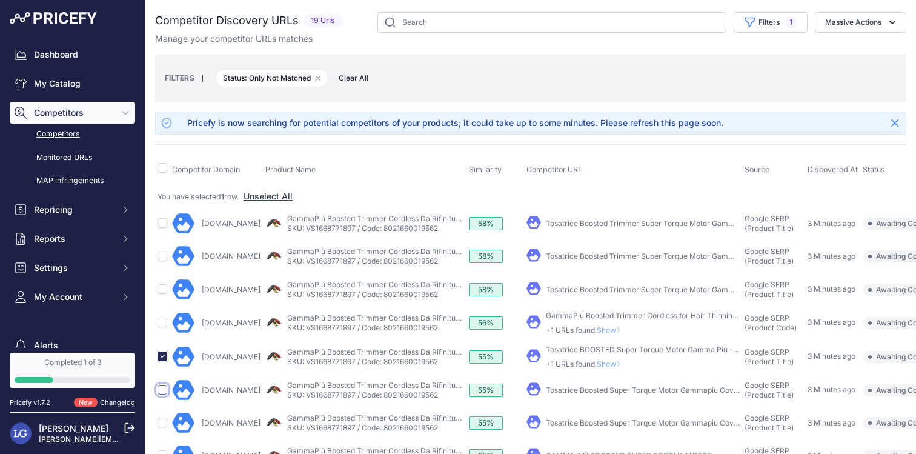
click at [162, 388] on input "checkbox" at bounding box center [162, 390] width 10 height 10
checkbox input "true"
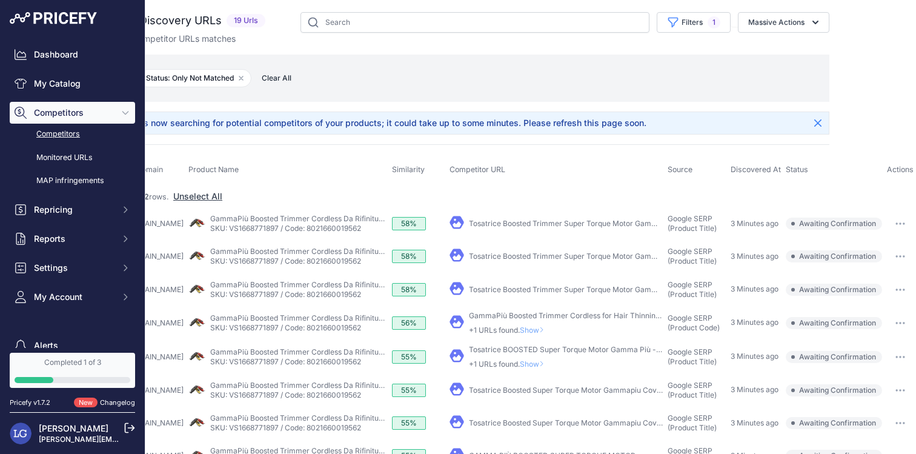
click at [899, 356] on icon "button" at bounding box center [900, 357] width 10 height 2
click at [873, 379] on button "Confirm match" at bounding box center [863, 381] width 99 height 19
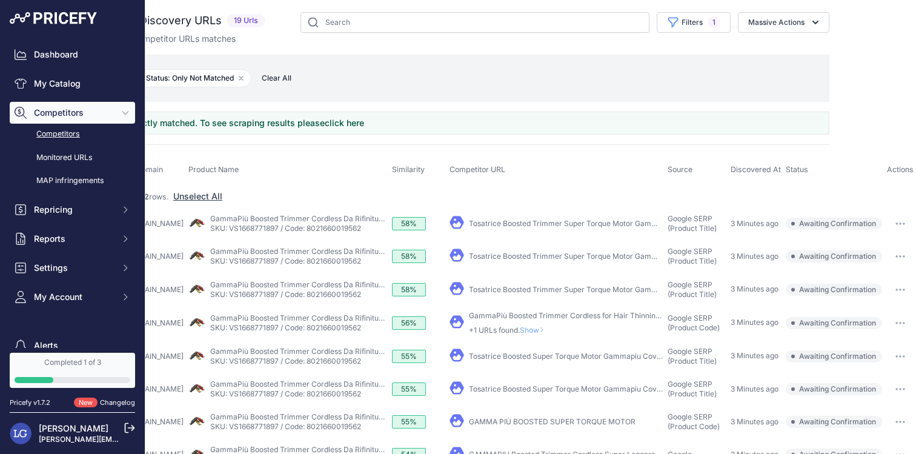
click at [898, 355] on button "button" at bounding box center [900, 356] width 24 height 17
click at [841, 383] on button "Confirm match" at bounding box center [863, 381] width 99 height 19
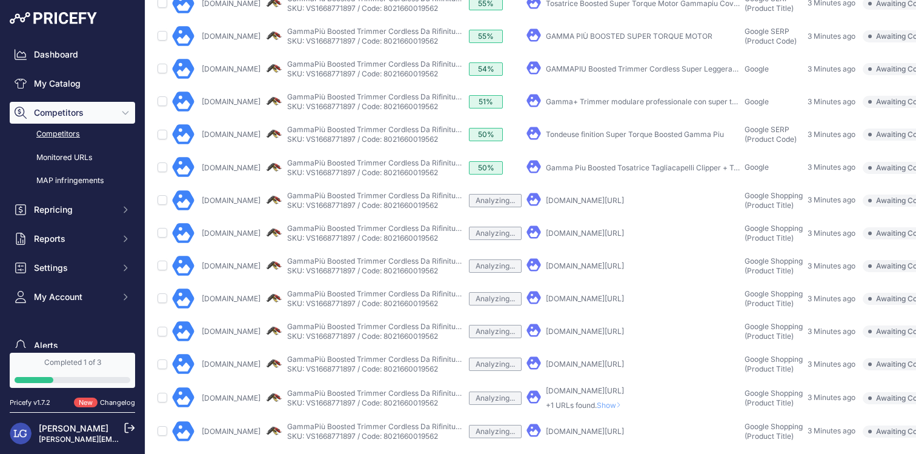
scroll to position [320, 110]
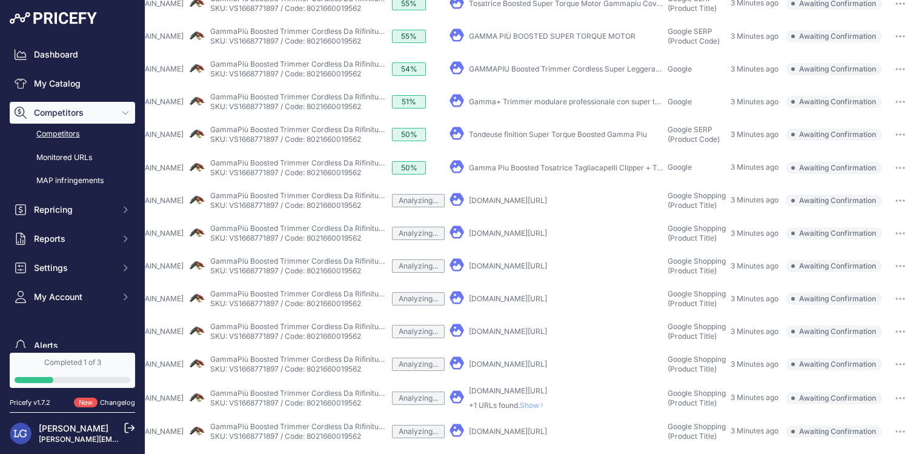
click at [901, 296] on button "button" at bounding box center [900, 298] width 24 height 17
click at [884, 312] on div "Confirm match Exclude match Report Incorrect Match" at bounding box center [863, 343] width 99 height 63
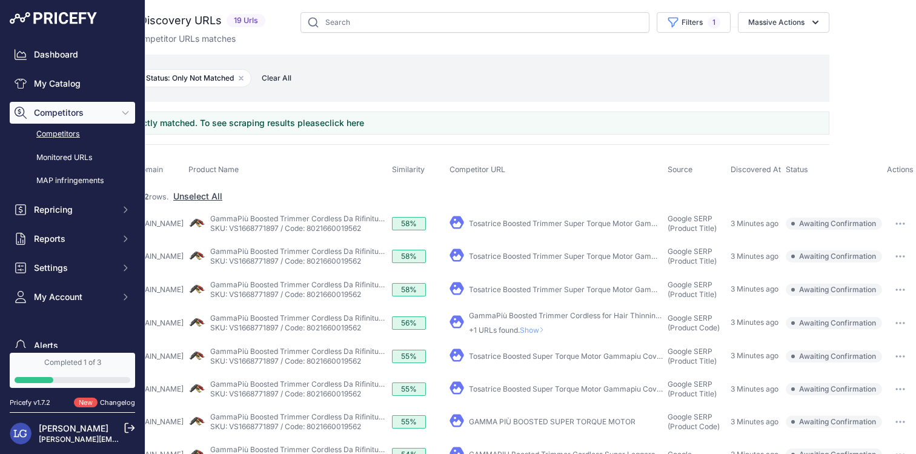
scroll to position [0, 0]
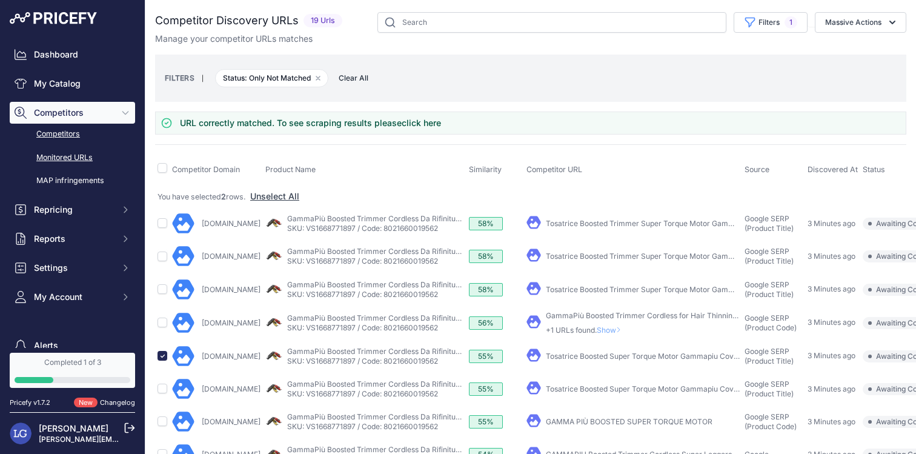
click at [82, 161] on link "Monitored URLs" at bounding box center [72, 157] width 125 height 21
click at [417, 125] on link "click here" at bounding box center [421, 122] width 39 height 10
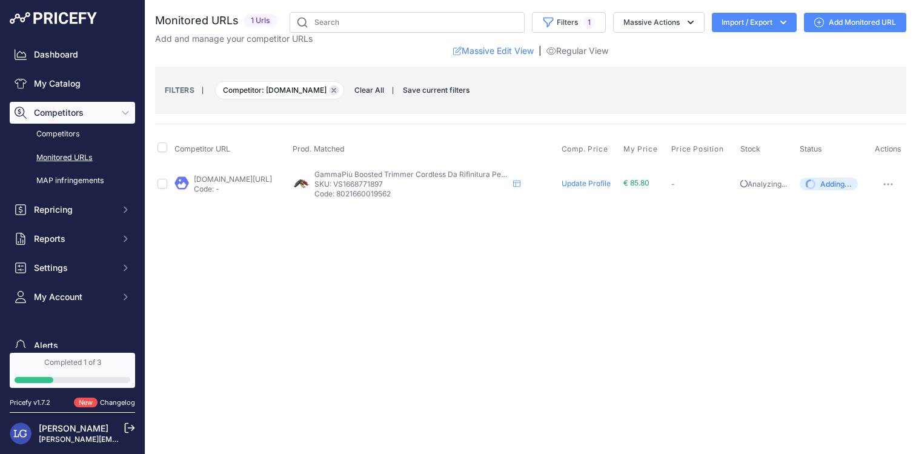
click at [332, 90] on icon "button" at bounding box center [334, 90] width 4 height 4
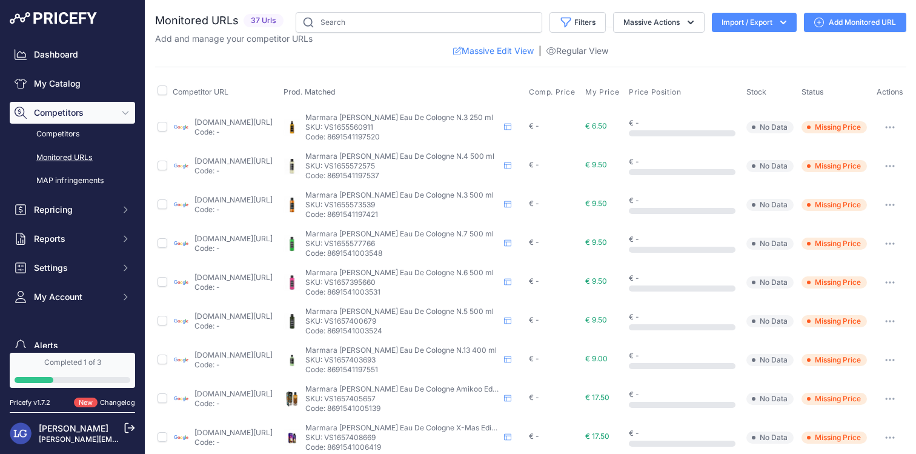
click at [273, 127] on link "[DOMAIN_NAME][URL]" at bounding box center [233, 121] width 78 height 9
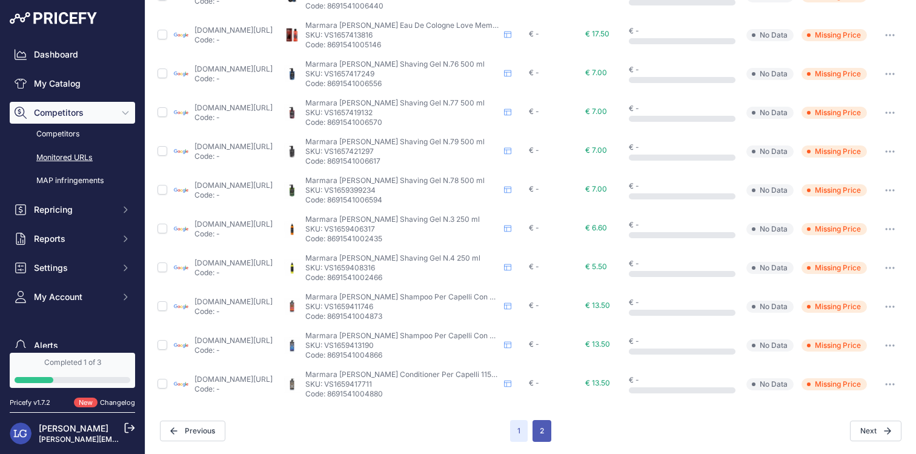
click at [541, 432] on button "2" at bounding box center [541, 431] width 19 height 22
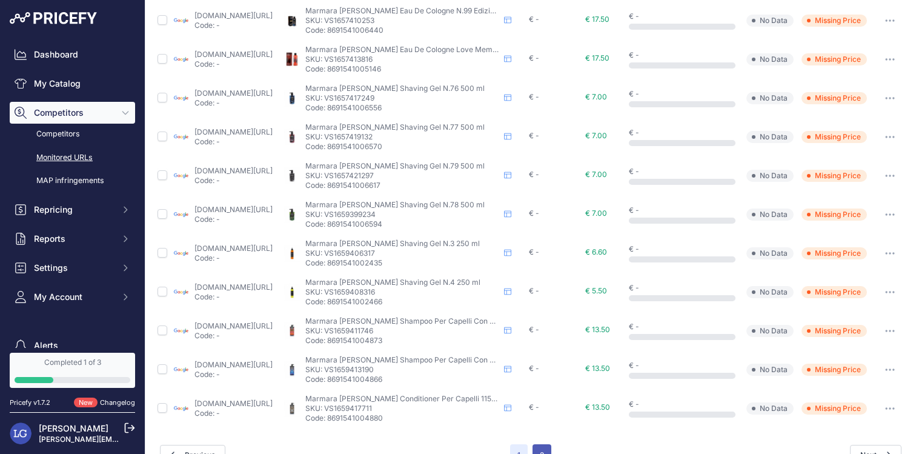
scroll to position [516, 0]
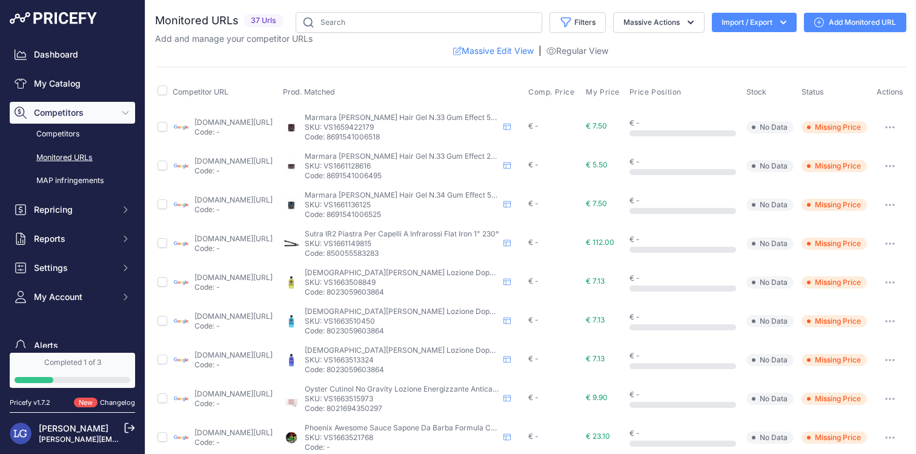
scroll to position [369, 0]
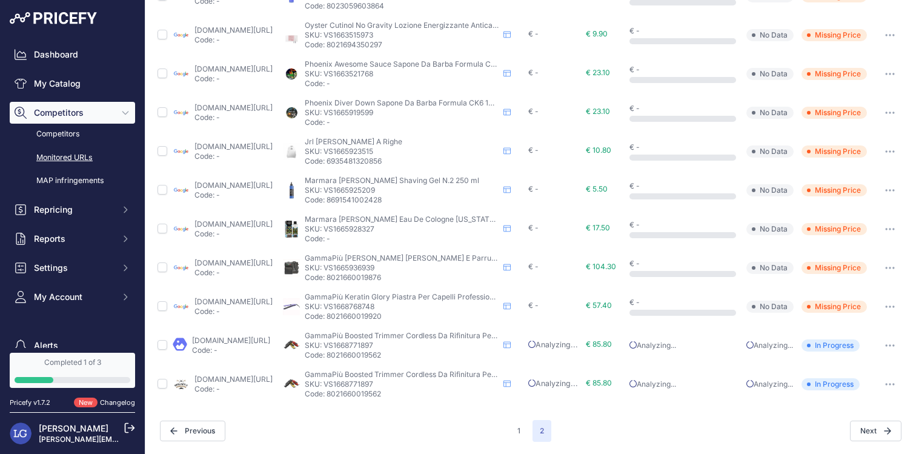
click at [226, 344] on link "capasonline.it/parrucchieri/4393-tosatrice-boosted-super-torque-motor-gamma-piu…" at bounding box center [231, 340] width 78 height 9
click at [269, 383] on div "upload.barbaebaffi.it/item/tosatrice-boosted-super-torque-motor-gammapiu-cover-…" at bounding box center [233, 383] width 78 height 19
click at [268, 369] on td "upload.barbaebaffi.it/item/tosatrice-boosted-super-torque-motor-gammapiu-cover-…" at bounding box center [225, 384] width 110 height 39
click at [268, 382] on link "upload.barbaebaffi.it/item/tosatrice-boosted-super-torque-motor-gammapiu-cover-…" at bounding box center [233, 378] width 78 height 9
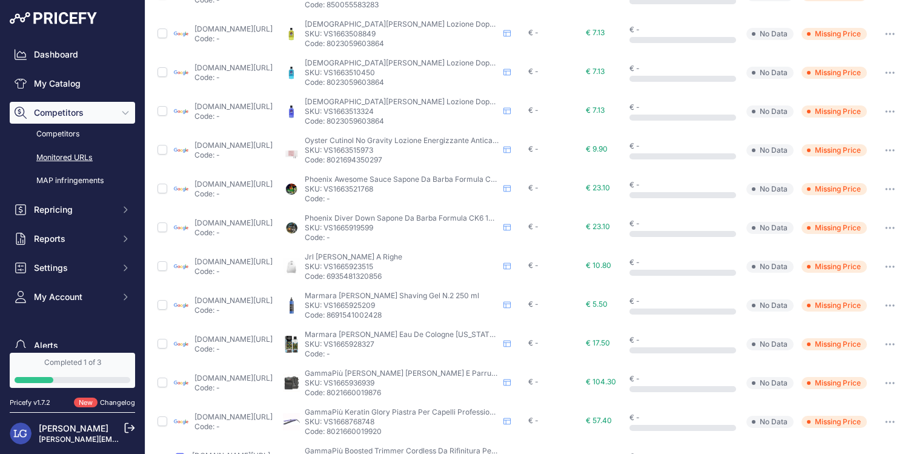
scroll to position [357, 0]
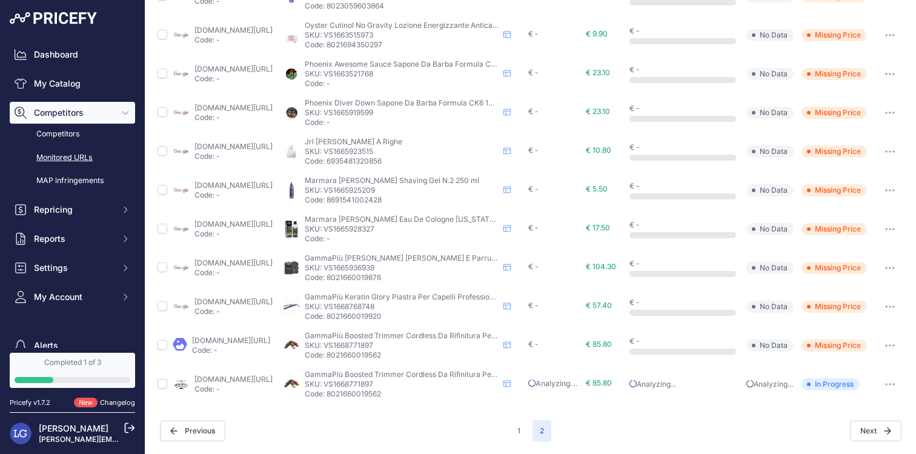
click at [887, 345] on icon "button" at bounding box center [885, 345] width 1 height 1
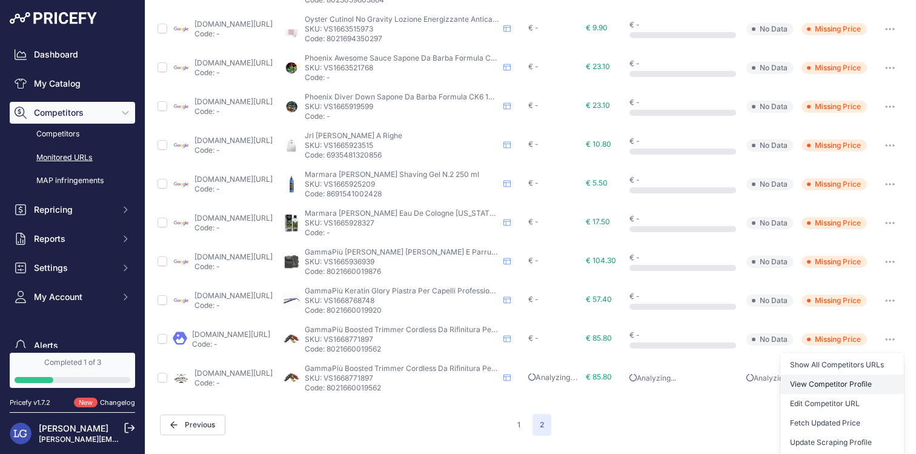
scroll to position [422, 0]
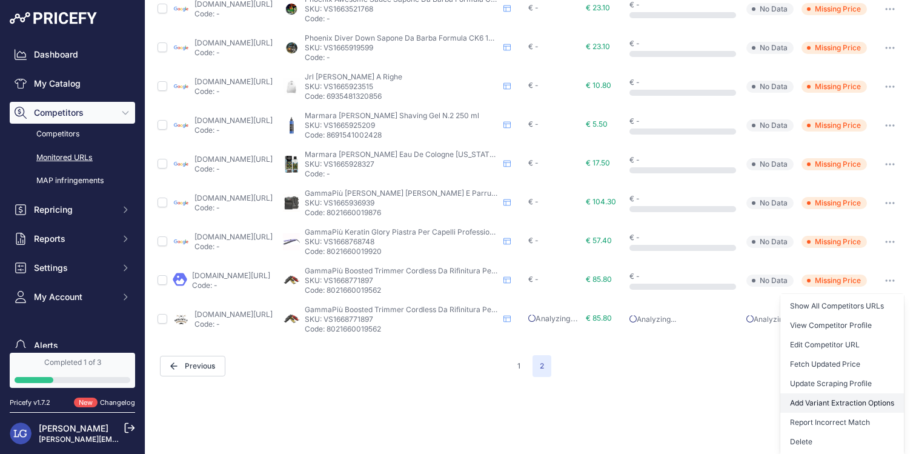
click at [834, 395] on button "Add Variant Extraction Options" at bounding box center [842, 402] width 124 height 19
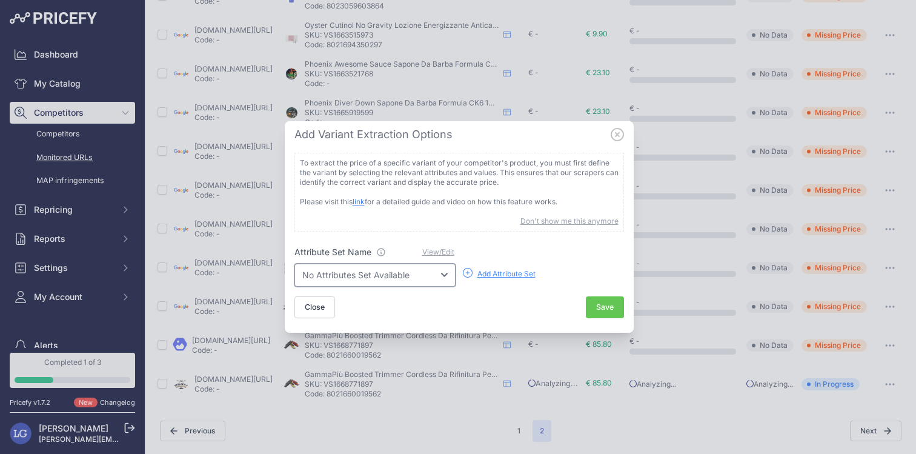
click at [382, 278] on select "No Attributes Set Available" at bounding box center [374, 274] width 161 height 23
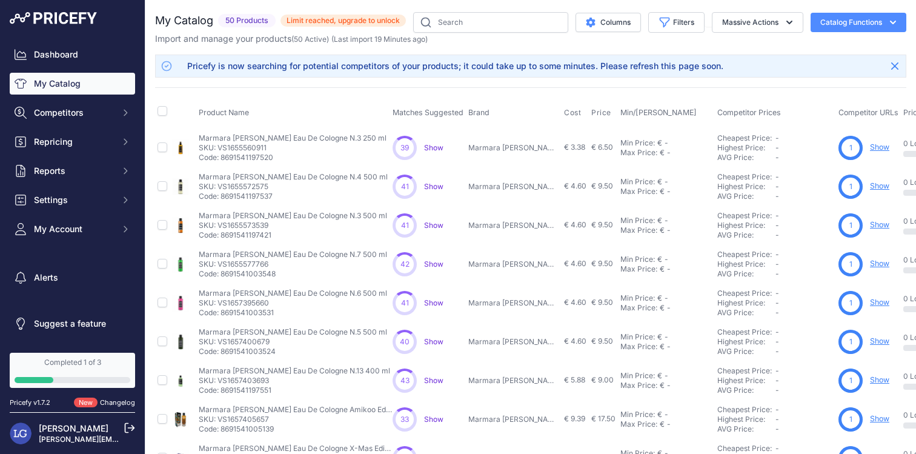
click at [432, 145] on span "Show" at bounding box center [433, 147] width 19 height 9
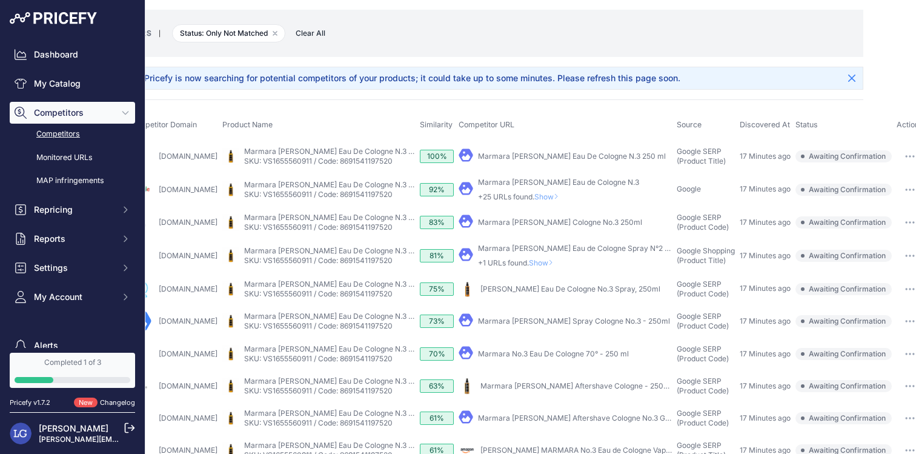
scroll to position [45, 0]
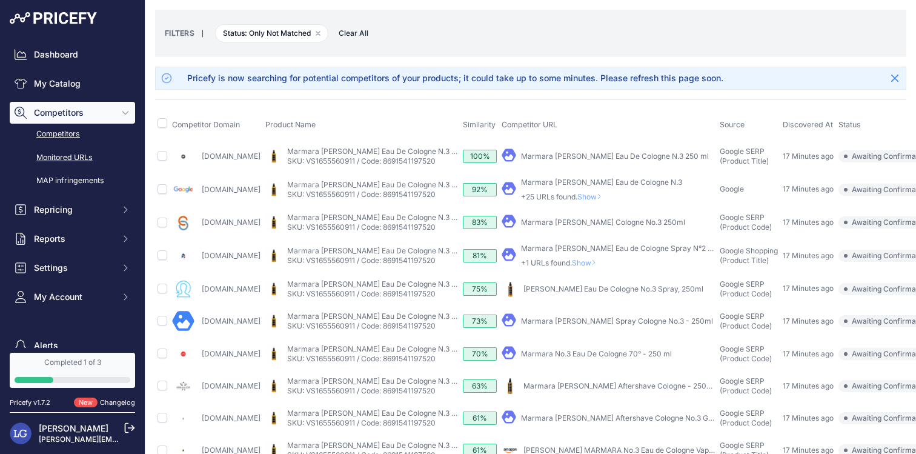
click at [79, 165] on link "Monitored URLs" at bounding box center [72, 157] width 125 height 21
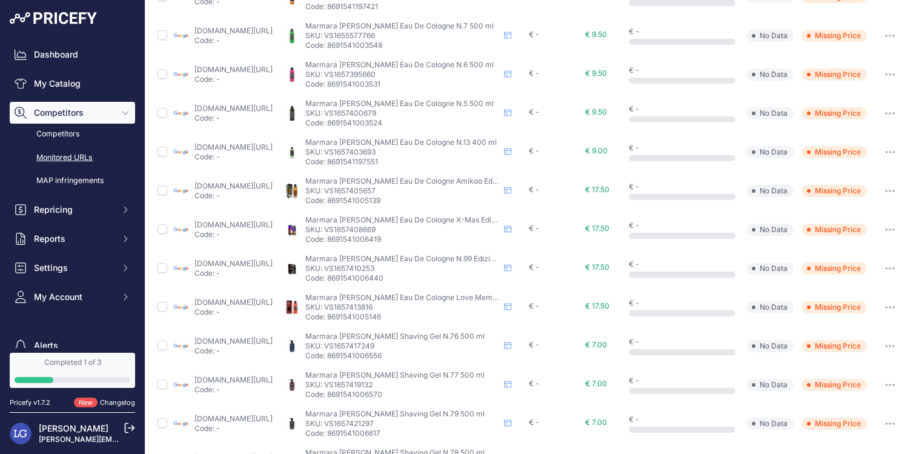
scroll to position [474, 0]
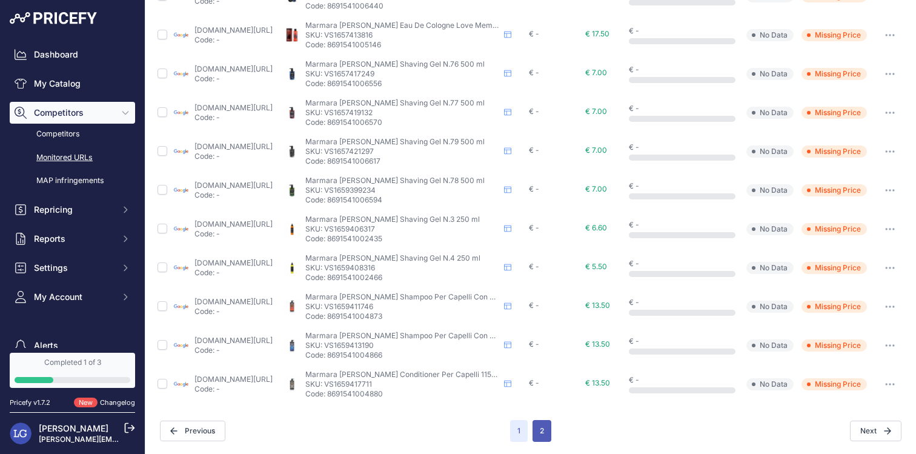
click at [535, 426] on button "2" at bounding box center [541, 431] width 19 height 22
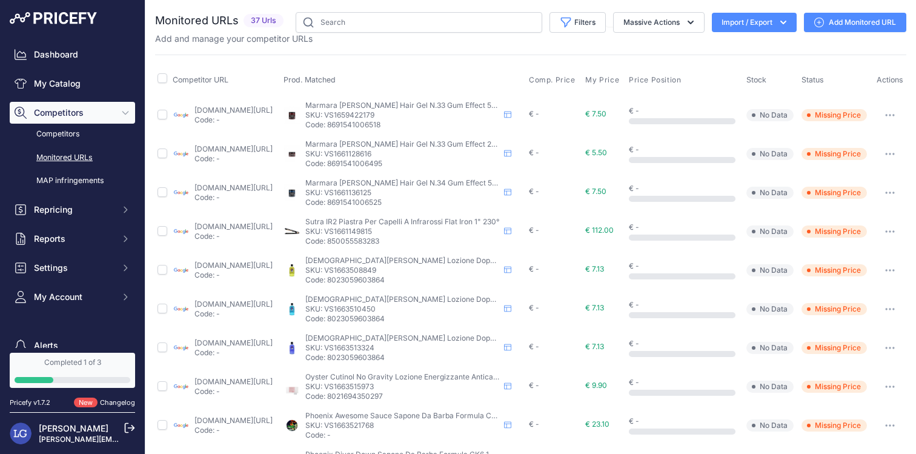
scroll to position [357, 0]
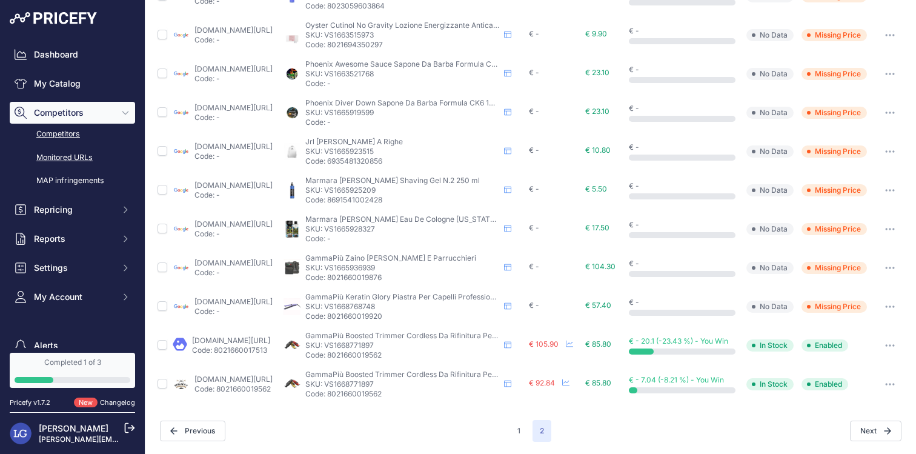
click at [111, 131] on link "Competitors" at bounding box center [72, 134] width 125 height 21
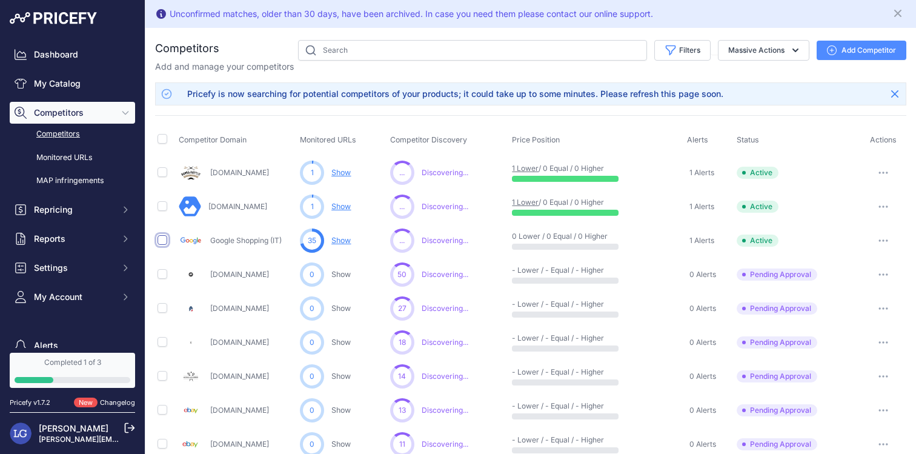
click at [160, 240] on input "checkbox" at bounding box center [162, 240] width 10 height 10
checkbox input "true"
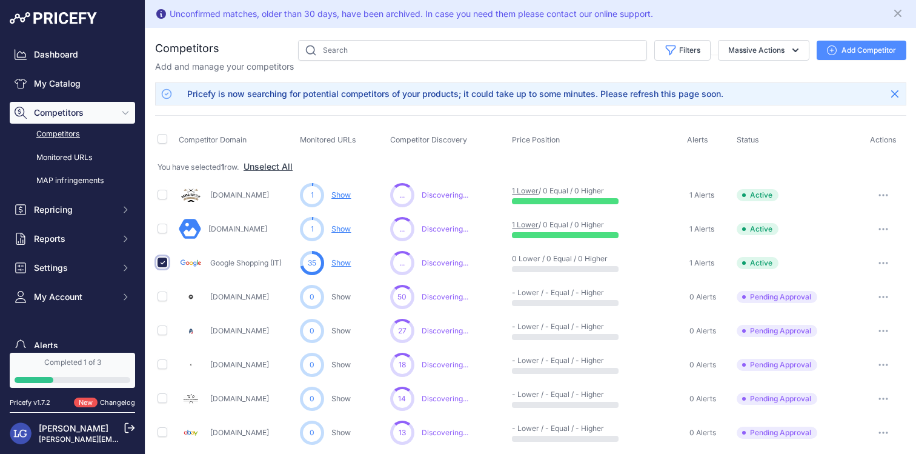
click at [164, 259] on input "checkbox" at bounding box center [162, 262] width 10 height 10
checkbox input "false"
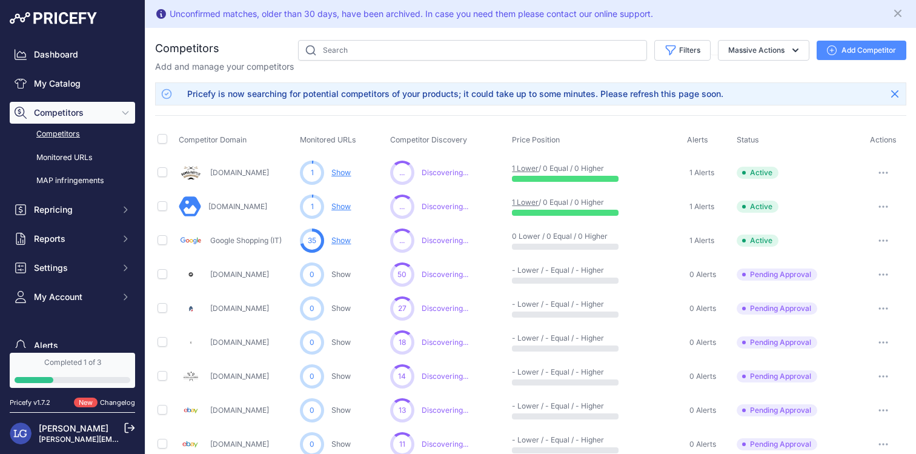
click at [884, 342] on icon "button" at bounding box center [882, 342] width 1 height 1
click at [877, 387] on button "Approve Competitor" at bounding box center [853, 386] width 99 height 19
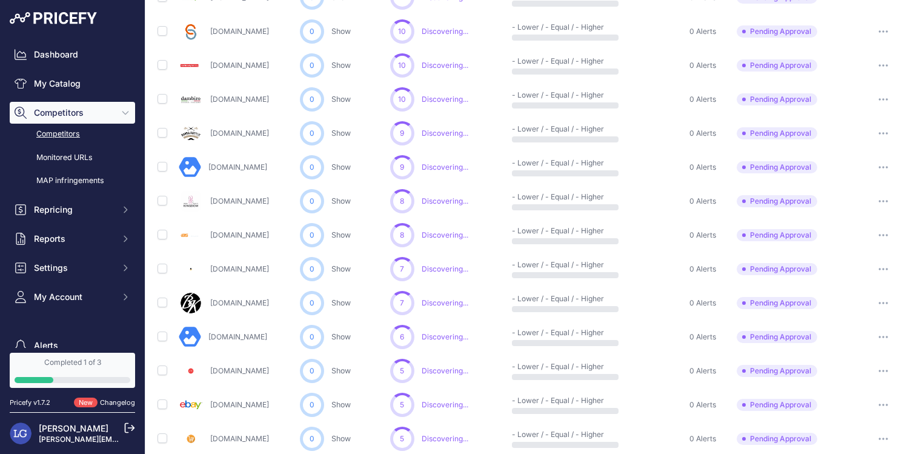
scroll to position [469, 0]
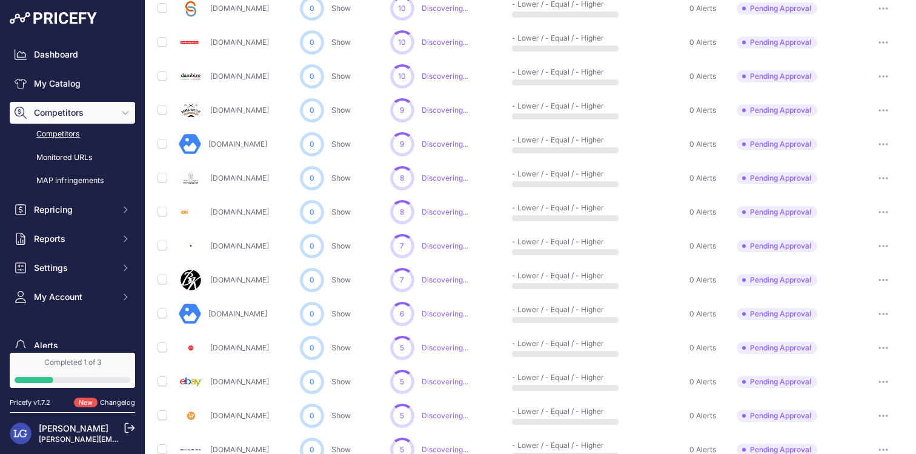
click at [882, 112] on button "button" at bounding box center [883, 110] width 24 height 17
click at [862, 158] on button "Approve Competitor" at bounding box center [853, 154] width 99 height 19
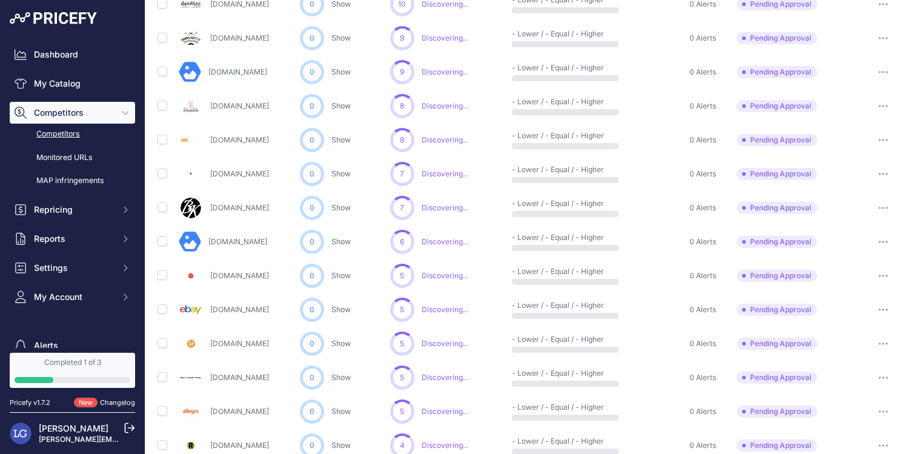
scroll to position [600, 0]
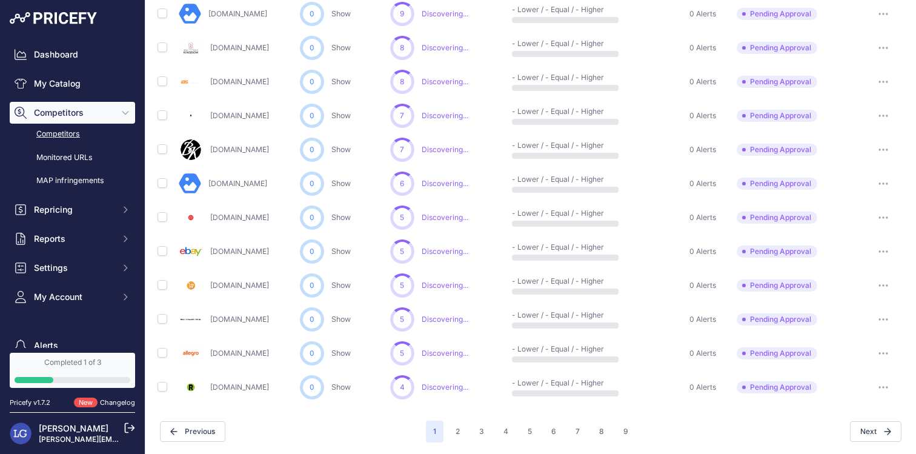
click at [879, 384] on button "button" at bounding box center [883, 387] width 24 height 17
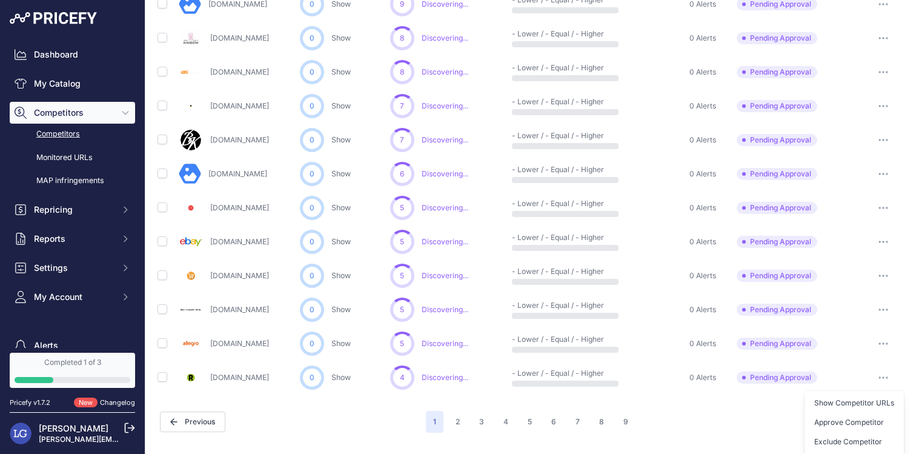
scroll to position [567, 0]
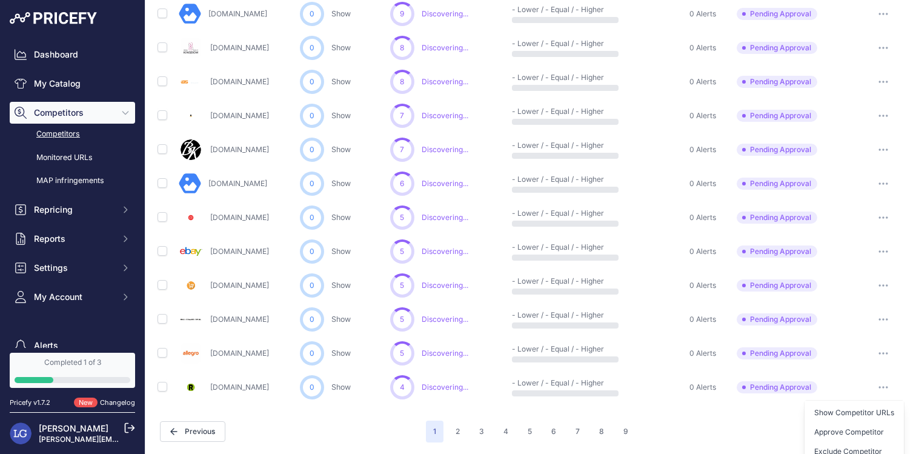
click at [883, 386] on icon "button" at bounding box center [883, 387] width 10 height 2
click at [893, 385] on button "button" at bounding box center [883, 387] width 24 height 17
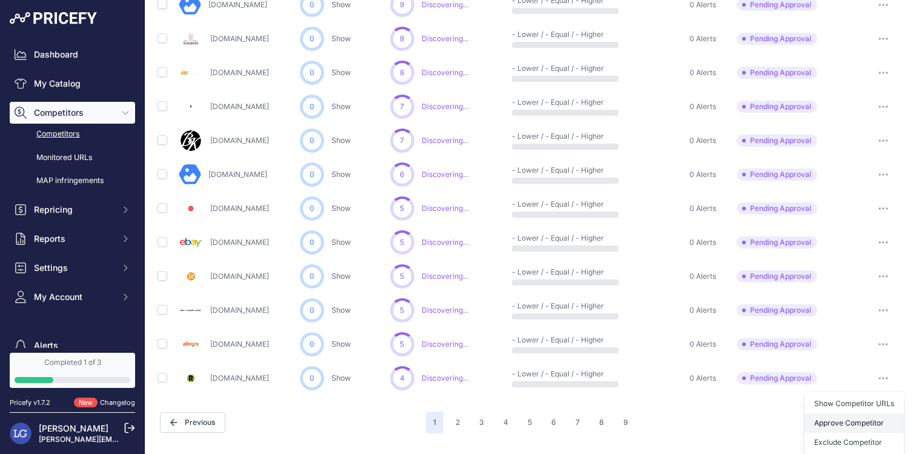
click at [860, 423] on button "Approve Competitor" at bounding box center [853, 422] width 99 height 19
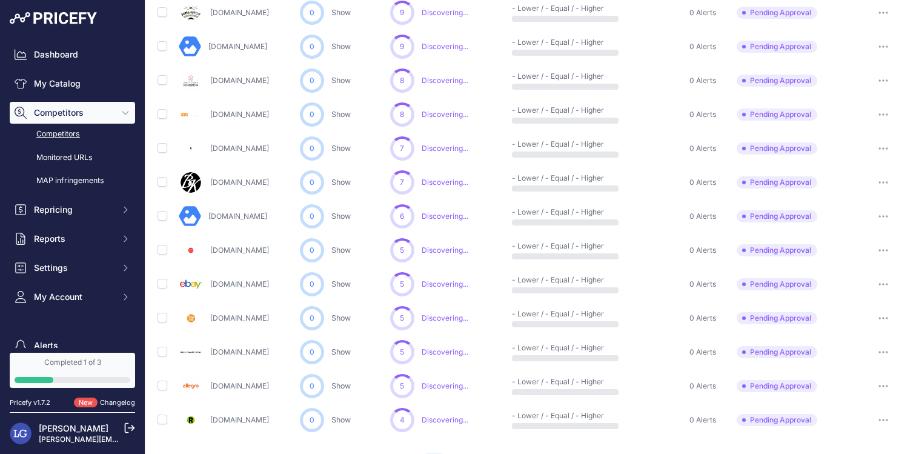
scroll to position [600, 0]
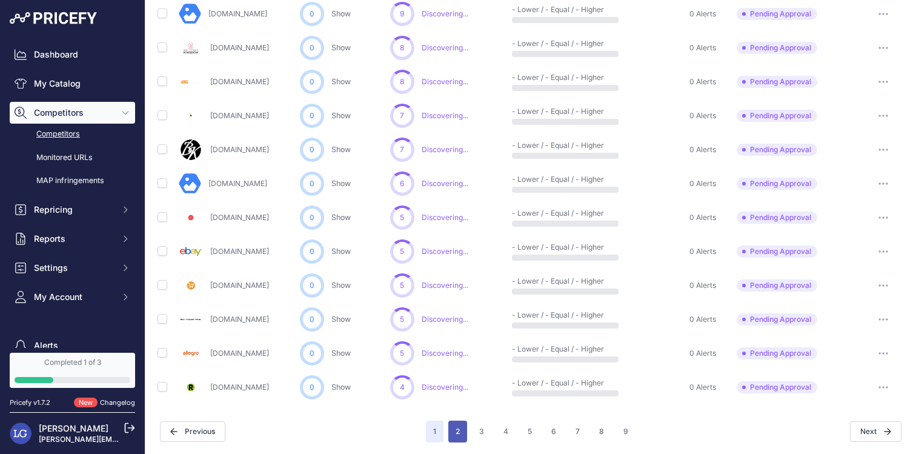
click at [460, 425] on button "2" at bounding box center [457, 431] width 19 height 22
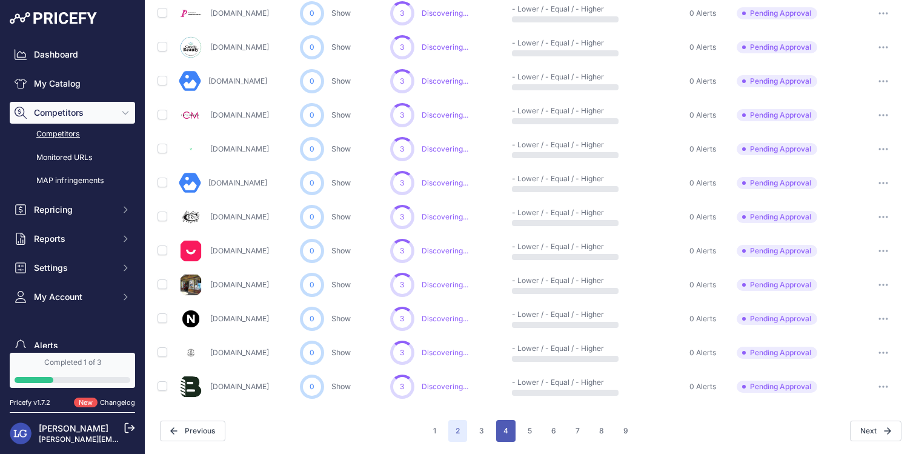
scroll to position [567, 0]
click at [481, 431] on button "3" at bounding box center [481, 431] width 19 height 22
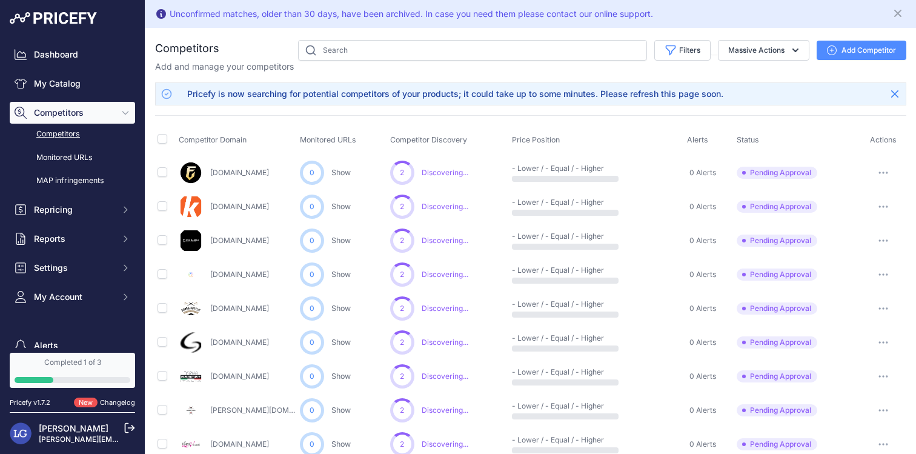
click at [885, 205] on icon "button" at bounding box center [883, 206] width 10 height 2
click at [881, 251] on button "Approve Competitor" at bounding box center [853, 251] width 99 height 19
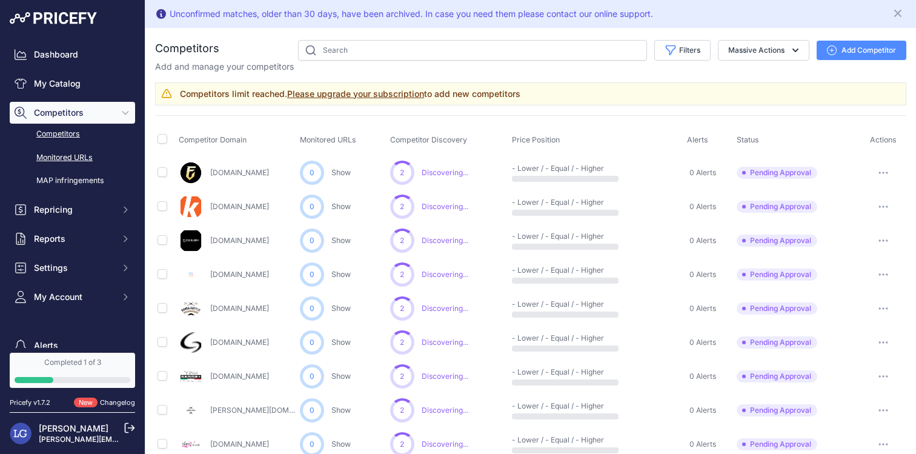
click at [89, 154] on link "Monitored URLs" at bounding box center [72, 157] width 125 height 21
click at [77, 153] on link "Monitored URLs" at bounding box center [72, 157] width 125 height 21
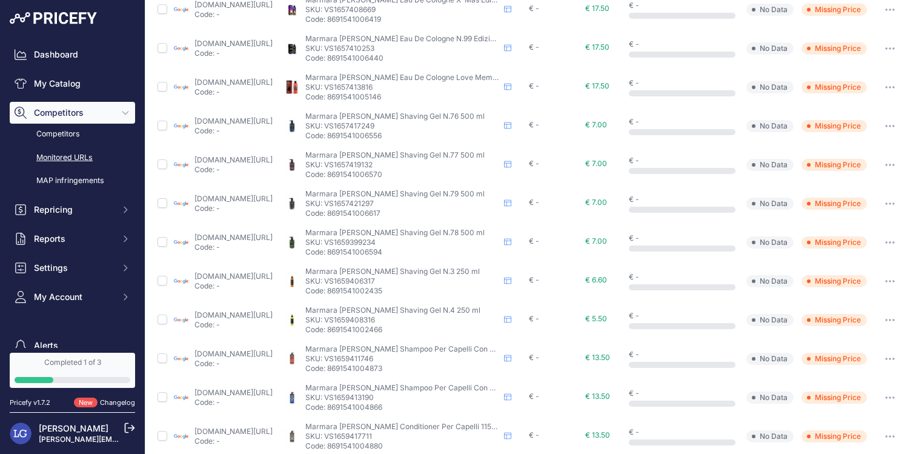
scroll to position [474, 0]
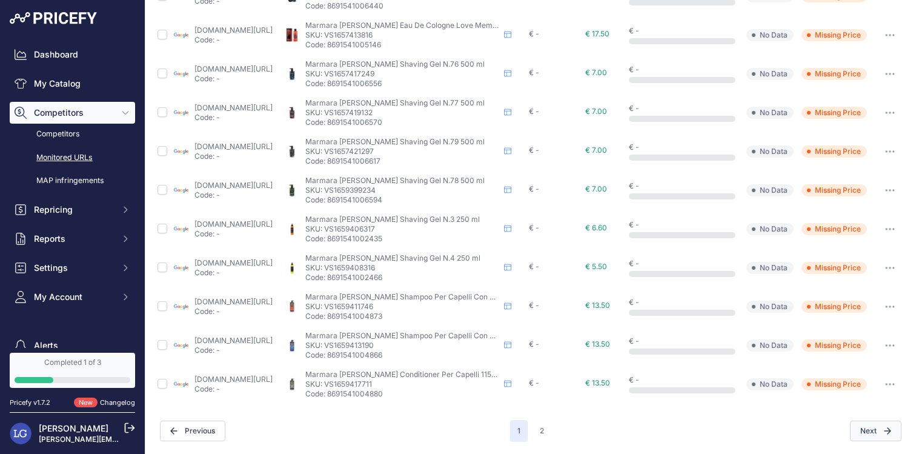
click at [868, 429] on button "Next" at bounding box center [875, 430] width 51 height 21
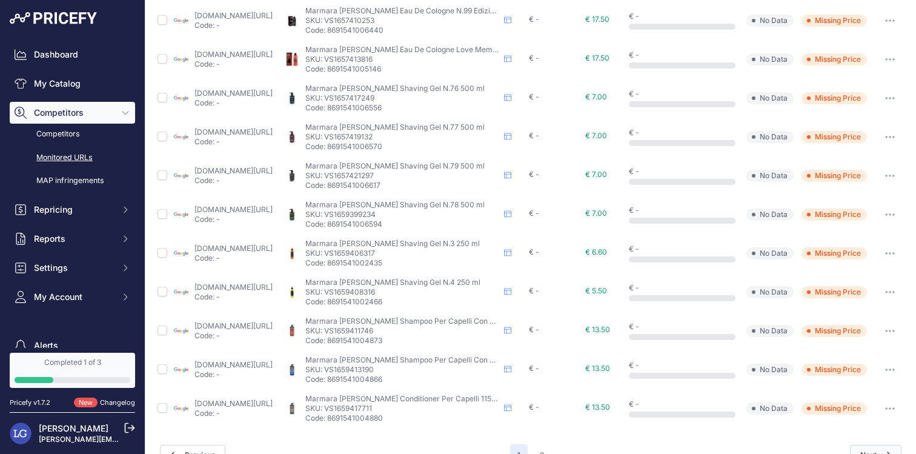
scroll to position [504, 0]
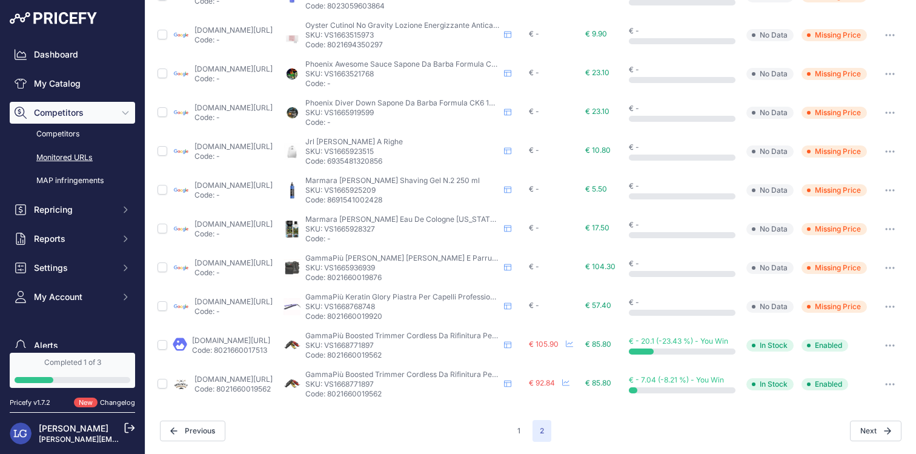
scroll to position [357, 0]
click at [873, 422] on span "Next" at bounding box center [875, 430] width 51 height 21
click at [522, 432] on button "1" at bounding box center [519, 431] width 18 height 22
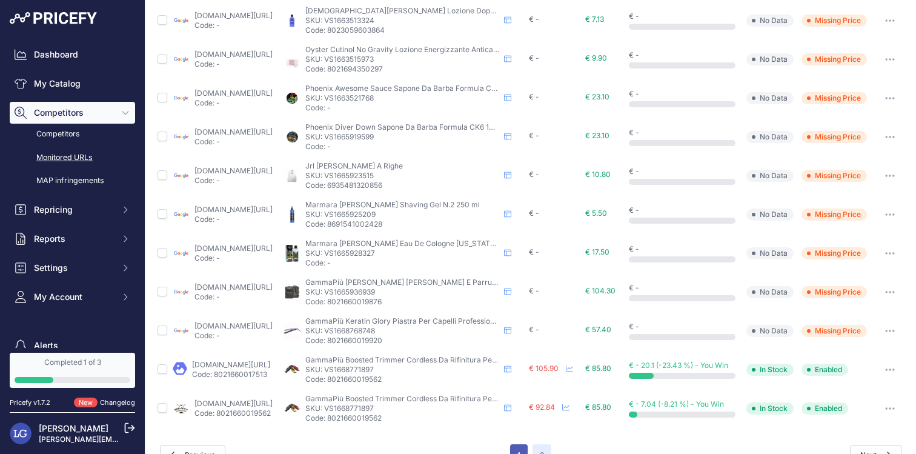
scroll to position [388, 0]
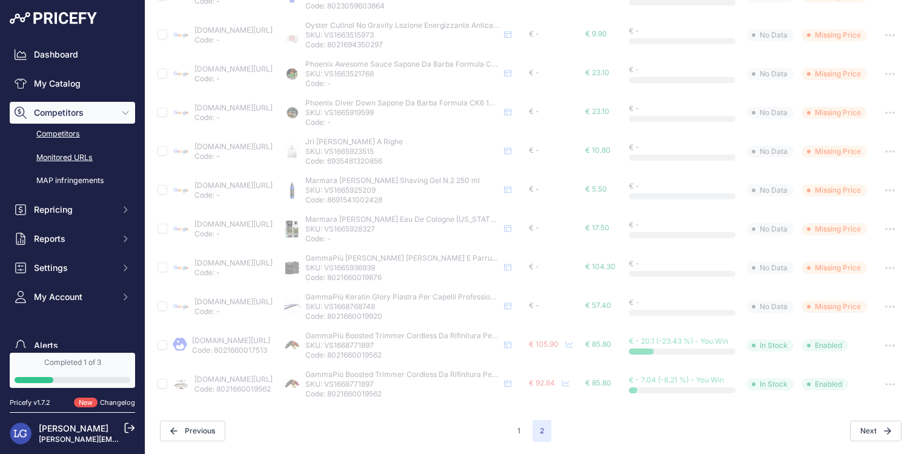
click at [74, 129] on link "Competitors" at bounding box center [72, 134] width 125 height 21
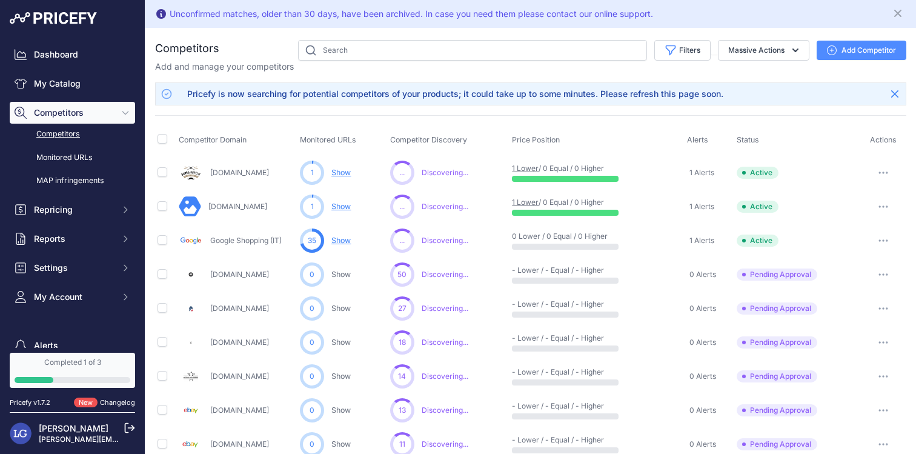
click at [531, 167] on link "1 Lower" at bounding box center [525, 168] width 27 height 9
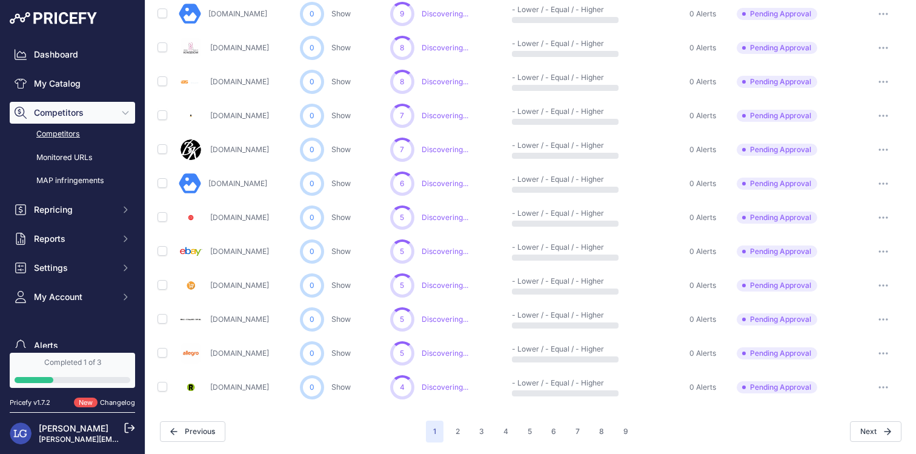
click at [223, 353] on link "[DOMAIN_NAME]" at bounding box center [239, 352] width 59 height 9
click at [882, 352] on icon "button" at bounding box center [883, 353] width 10 height 2
click at [865, 397] on button "Approve Competitor" at bounding box center [853, 397] width 99 height 19
click at [881, 352] on icon "button" at bounding box center [883, 353] width 10 height 2
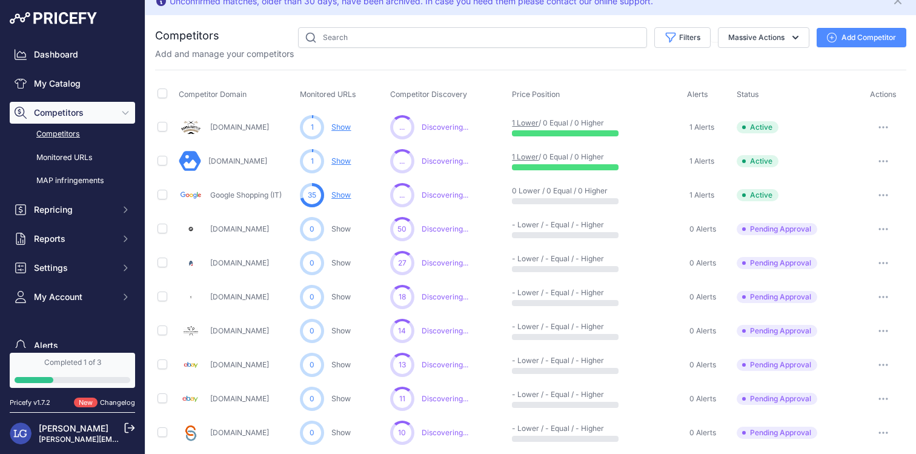
scroll to position [0, 0]
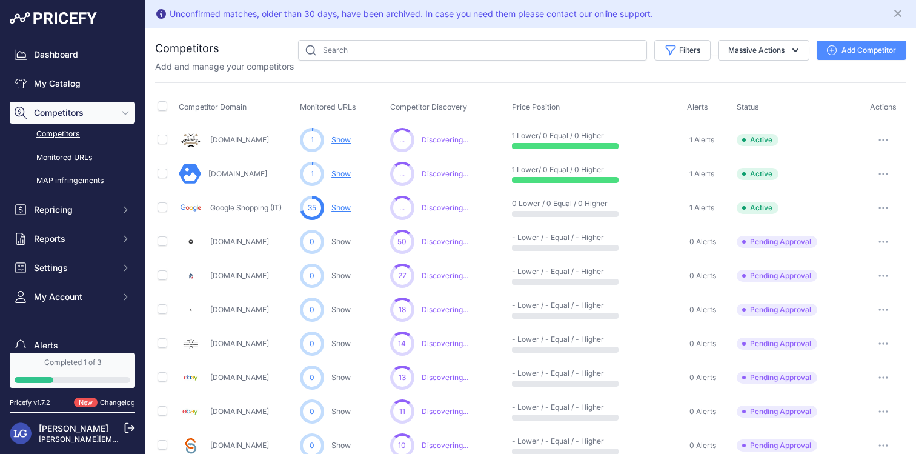
click at [80, 145] on div "Competitors Monitored URLs MAP infringements" at bounding box center [72, 158] width 125 height 68
click at [67, 133] on link "Competitors" at bounding box center [72, 134] width 125 height 21
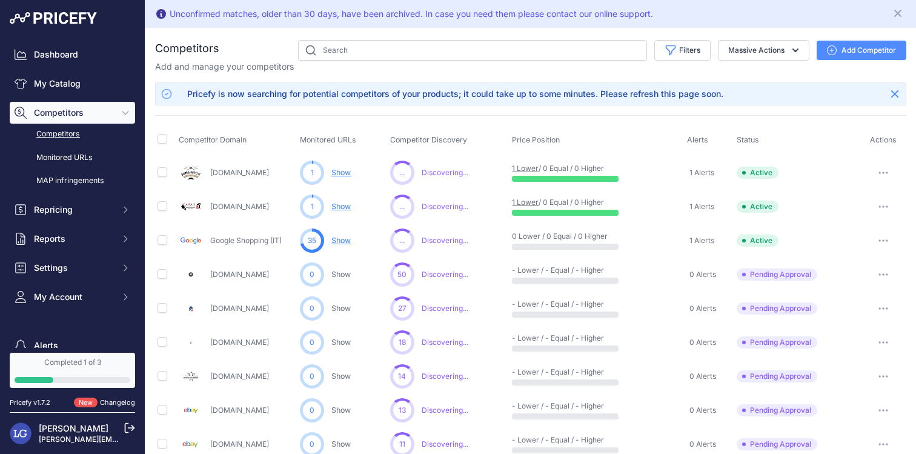
click at [62, 357] on div "Completed 1 of 3" at bounding box center [73, 362] width 116 height 10
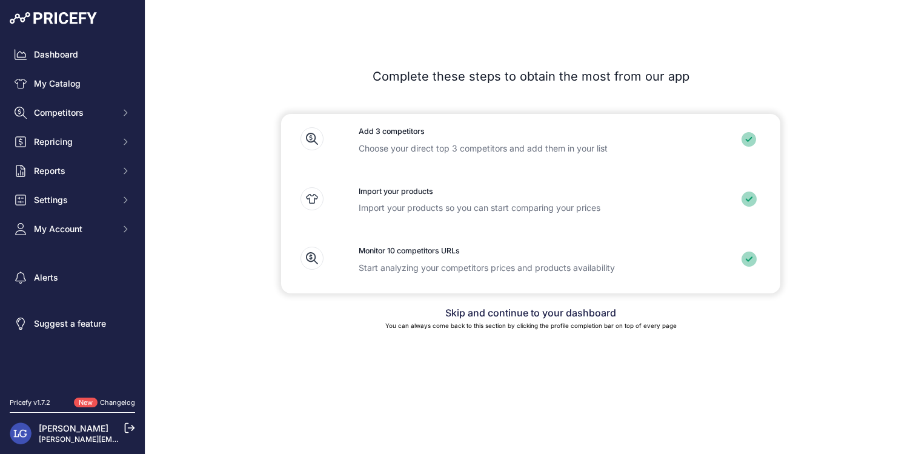
click at [747, 260] on icon at bounding box center [749, 258] width 7 height 5
click at [511, 313] on link "Skip and continue to your dashboard" at bounding box center [530, 312] width 171 height 12
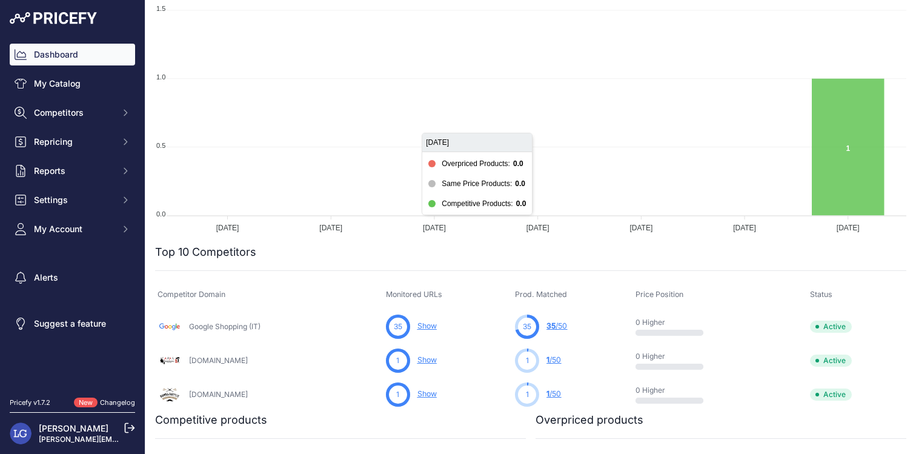
scroll to position [385, 0]
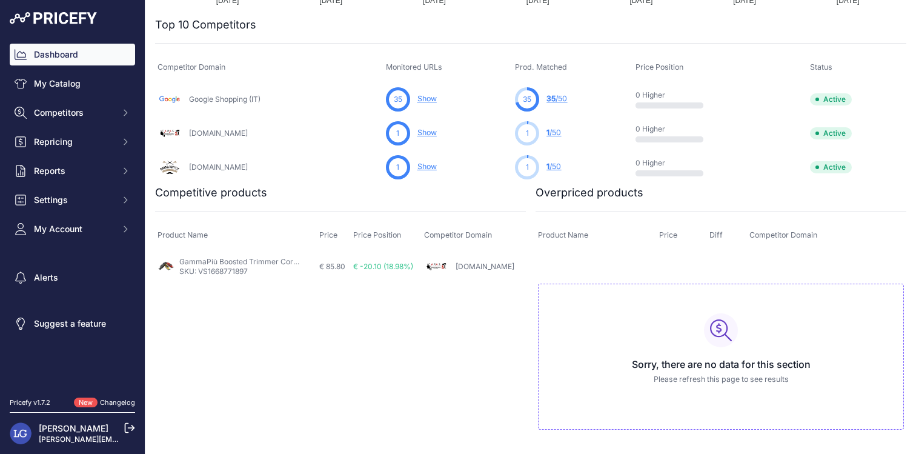
click at [429, 98] on link "Show" at bounding box center [426, 98] width 19 height 9
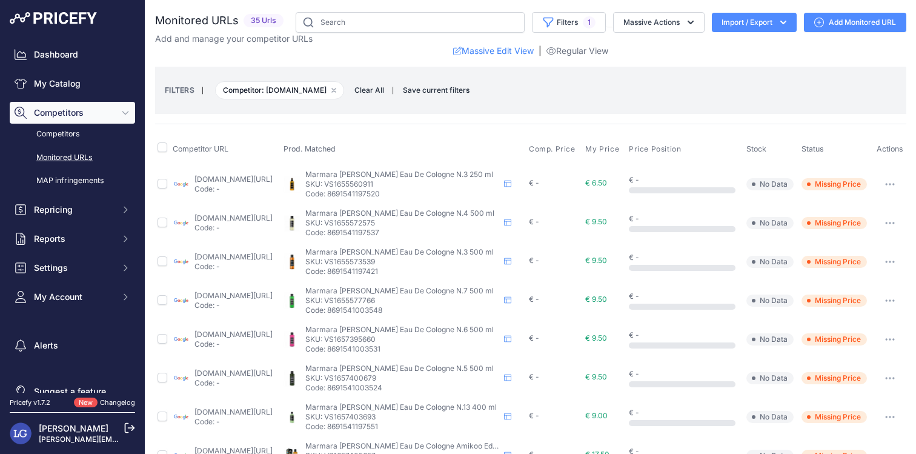
click at [368, 199] on p "Code: 8691541197520" at bounding box center [402, 194] width 194 height 10
click at [273, 184] on link "[DOMAIN_NAME][URL]" at bounding box center [233, 178] width 78 height 9
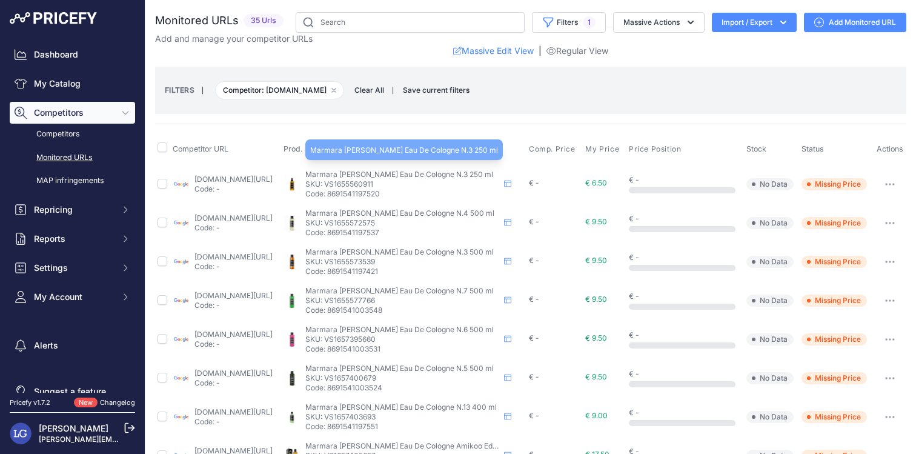
click at [394, 179] on span "Marmara [PERSON_NAME] Eau De Cologne N.3 250 ml" at bounding box center [399, 174] width 188 height 9
copy div "Marmara [PERSON_NAME] Eau De Cologne N.3 250 ml"
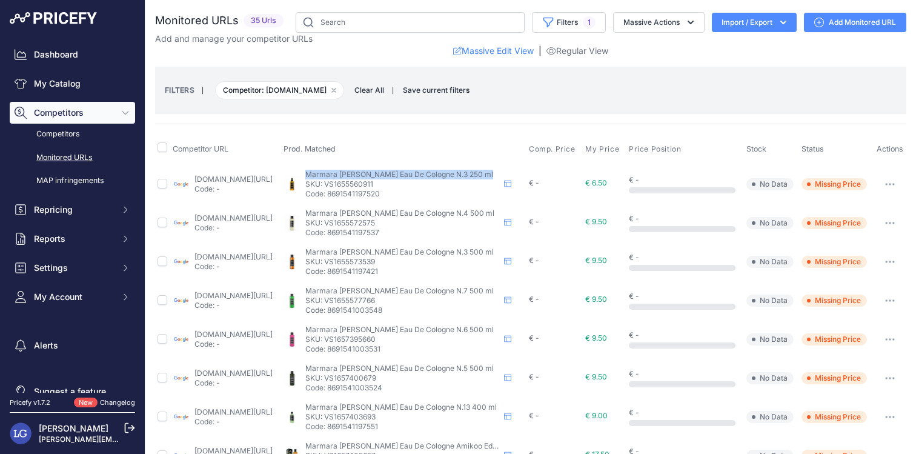
click at [273, 182] on link "[DOMAIN_NAME][URL]" at bounding box center [233, 178] width 78 height 9
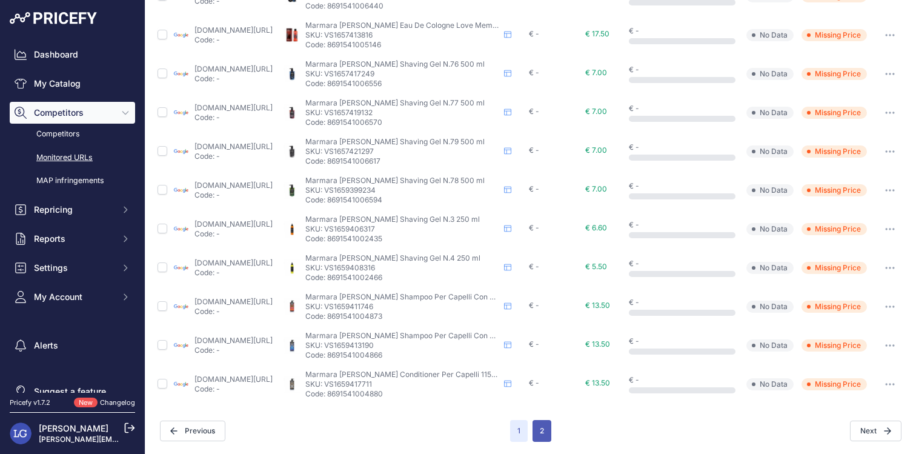
click at [549, 439] on button "2" at bounding box center [541, 431] width 19 height 22
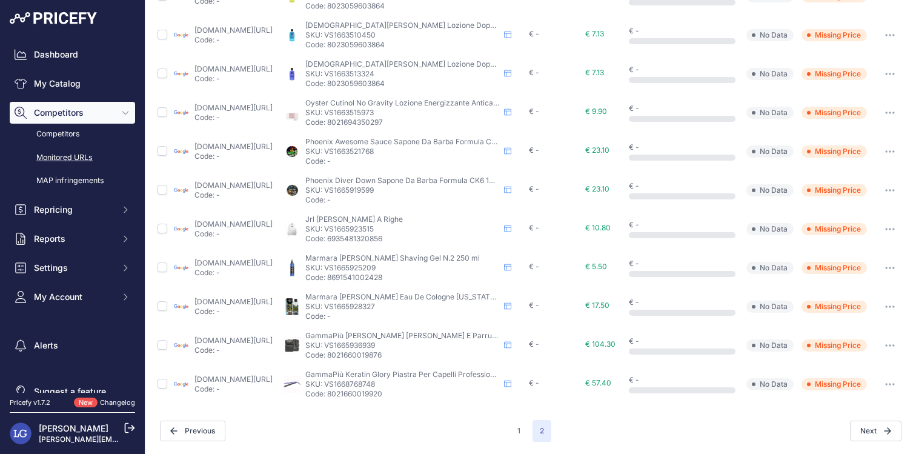
scroll to position [349, 0]
